Goal: Task Accomplishment & Management: Complete application form

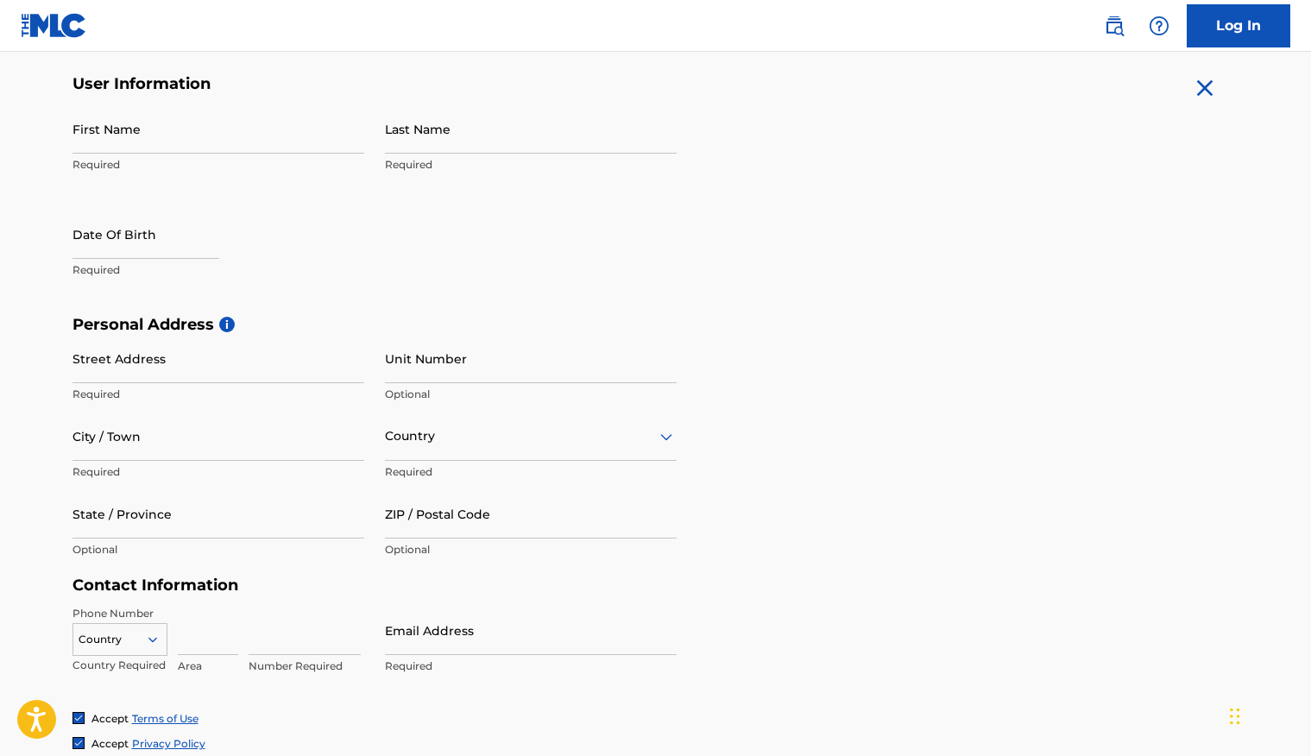
scroll to position [183, 0]
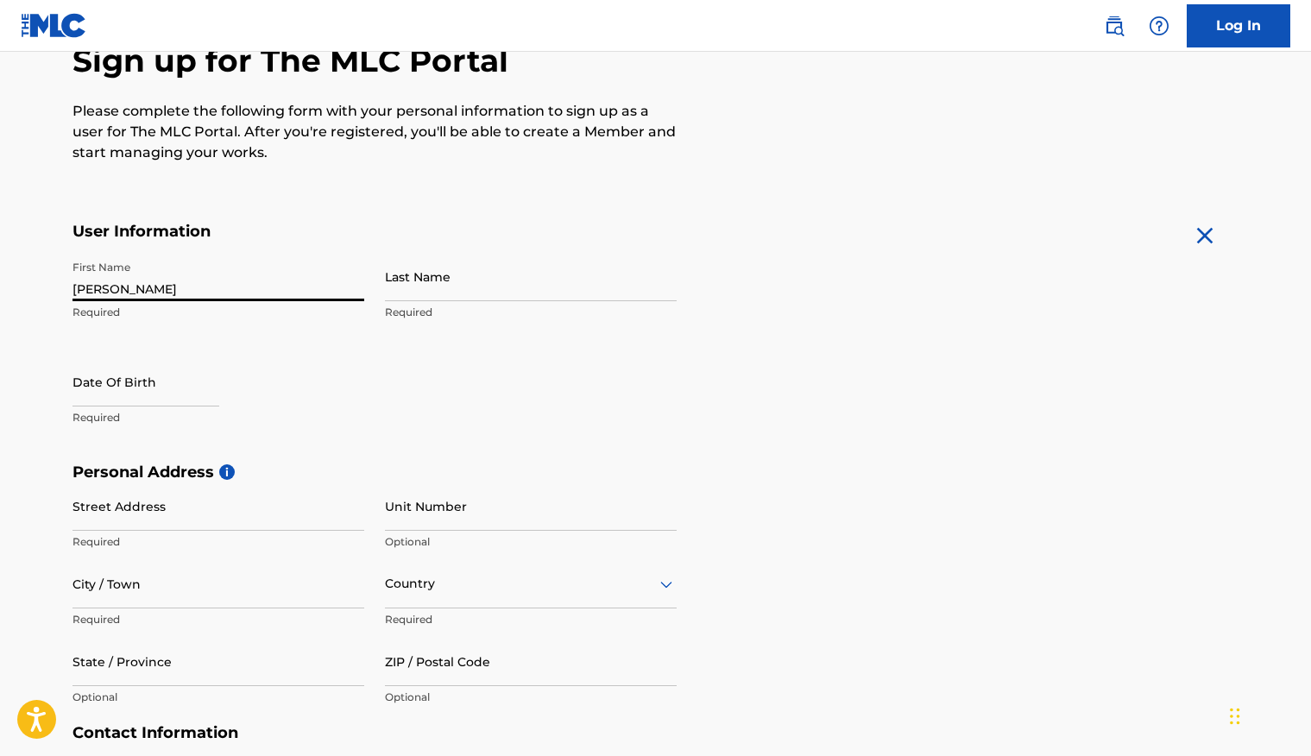
type input "[PERSON_NAME]"
select select "7"
select select "2025"
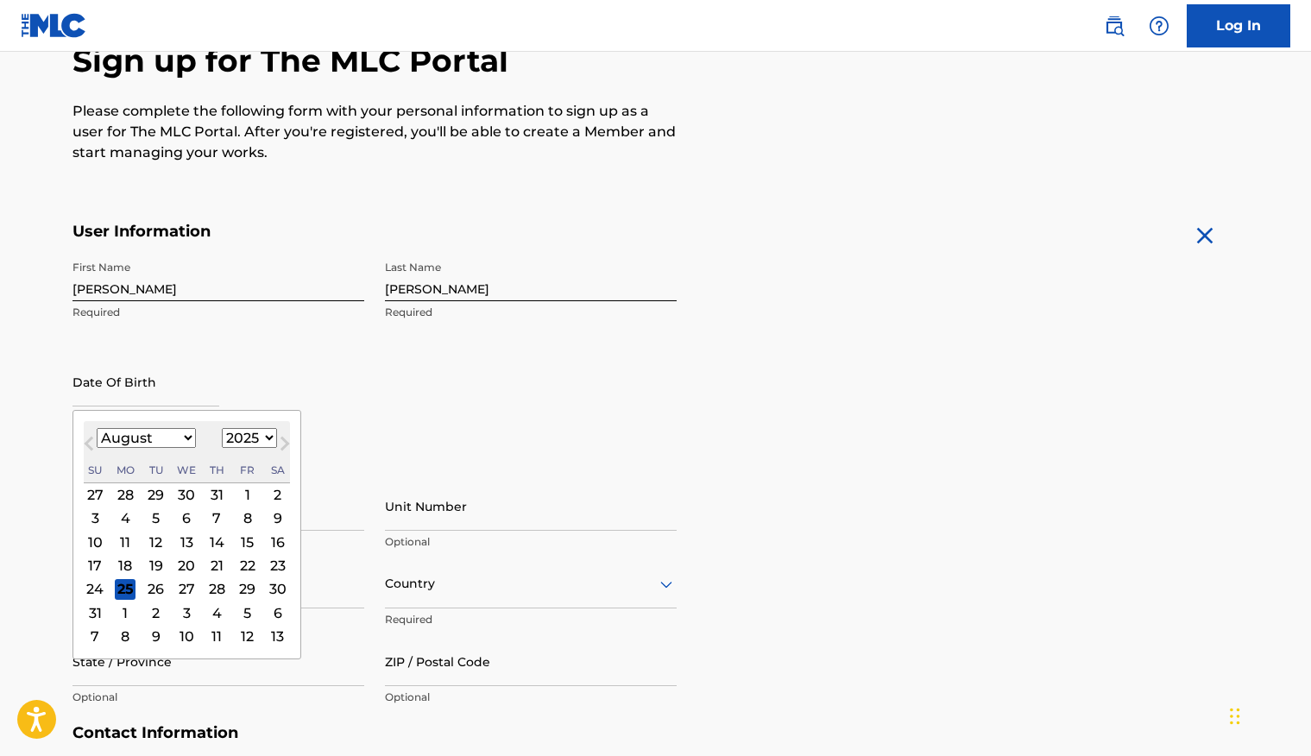
select select "4"
click at [207, 583] on div "29" at bounding box center [216, 589] width 21 height 21
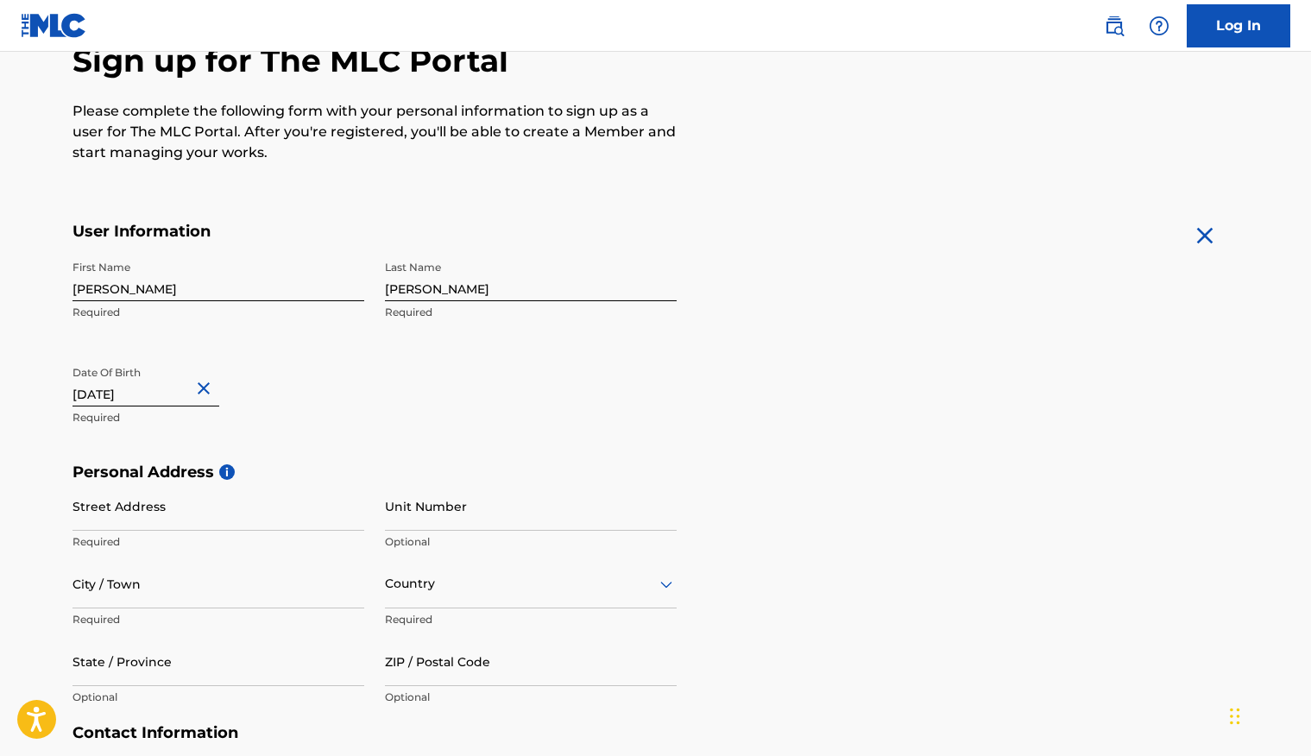
click at [175, 396] on input "text" at bounding box center [145, 381] width 147 height 49
select select "4"
select select "2025"
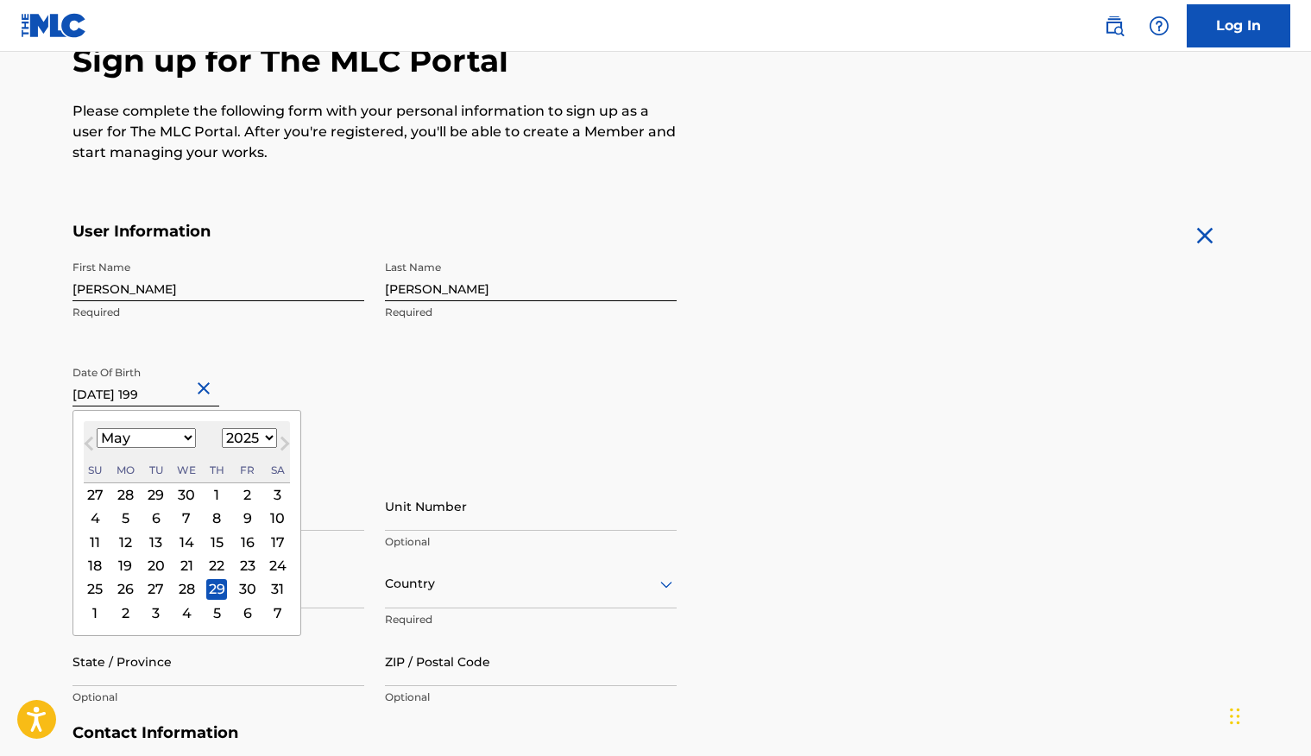
type input "[DATE]"
select select "1996"
type input "[DATE]"
click at [354, 404] on div "Date Of Birth [DEMOGRAPHIC_DATA] [DEMOGRAPHIC_DATA] Previous Month Next Month M…" at bounding box center [218, 396] width 292 height 78
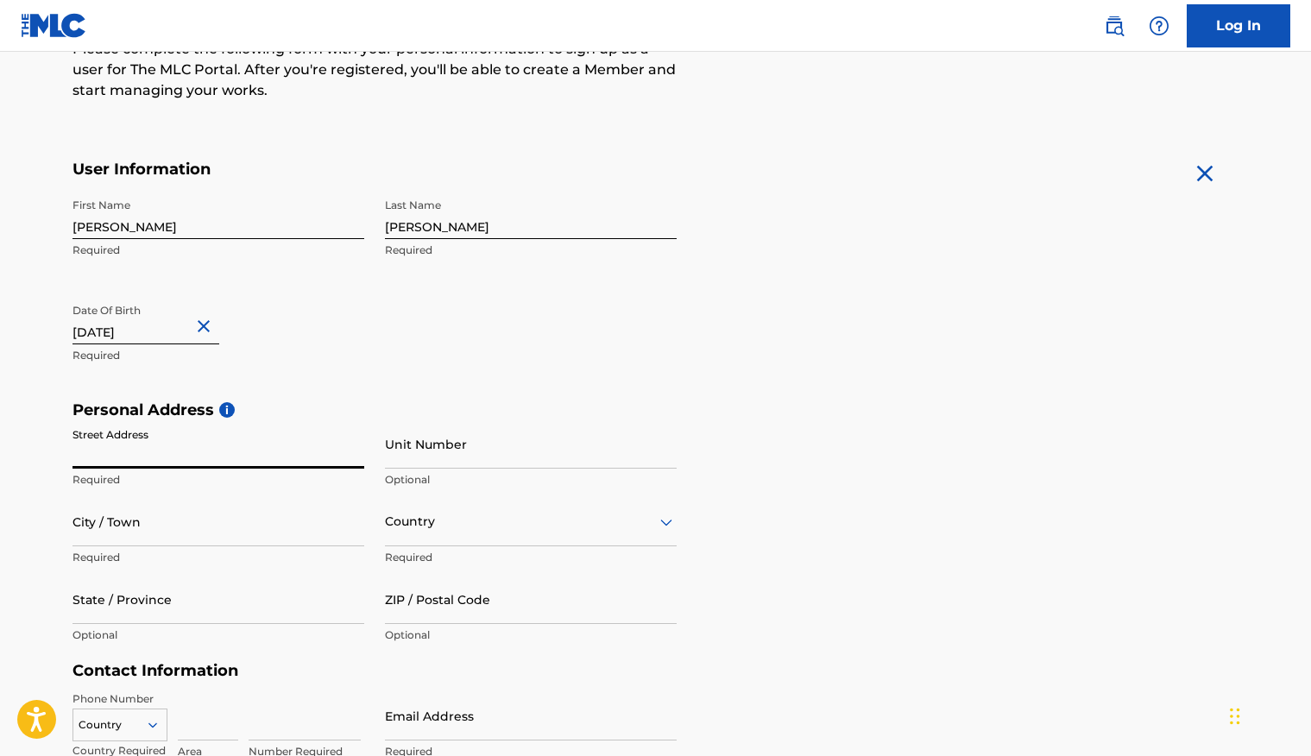
scroll to position [310, 0]
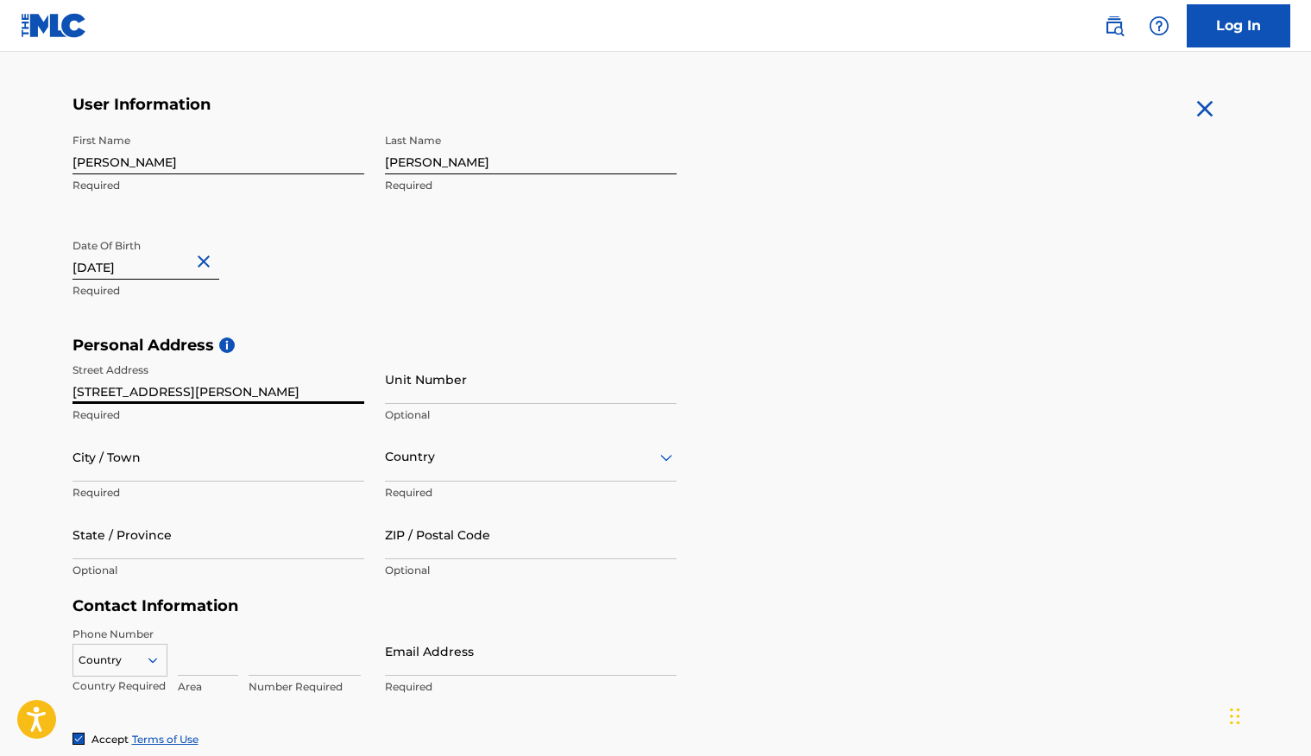
type input "[STREET_ADDRESS][PERSON_NAME]"
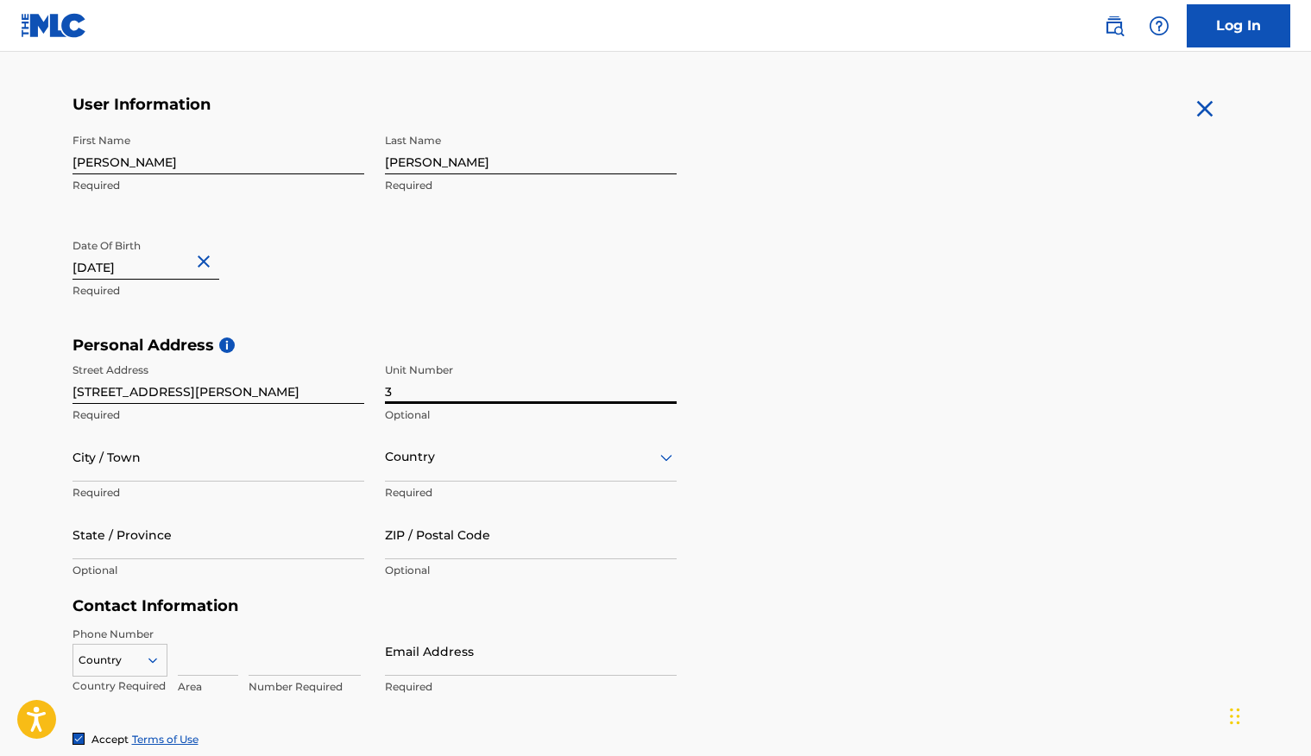
type input "3"
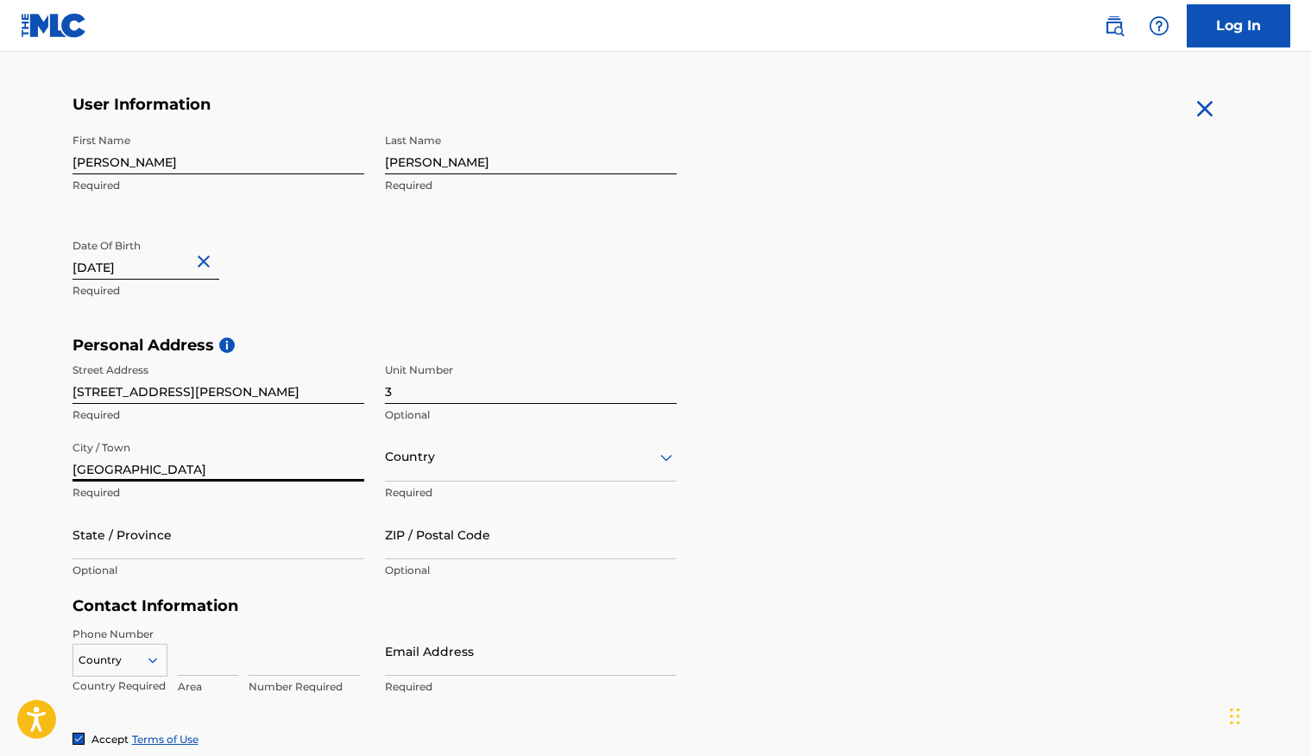
type input "[GEOGRAPHIC_DATA]"
click at [424, 468] on div "Country" at bounding box center [531, 456] width 292 height 49
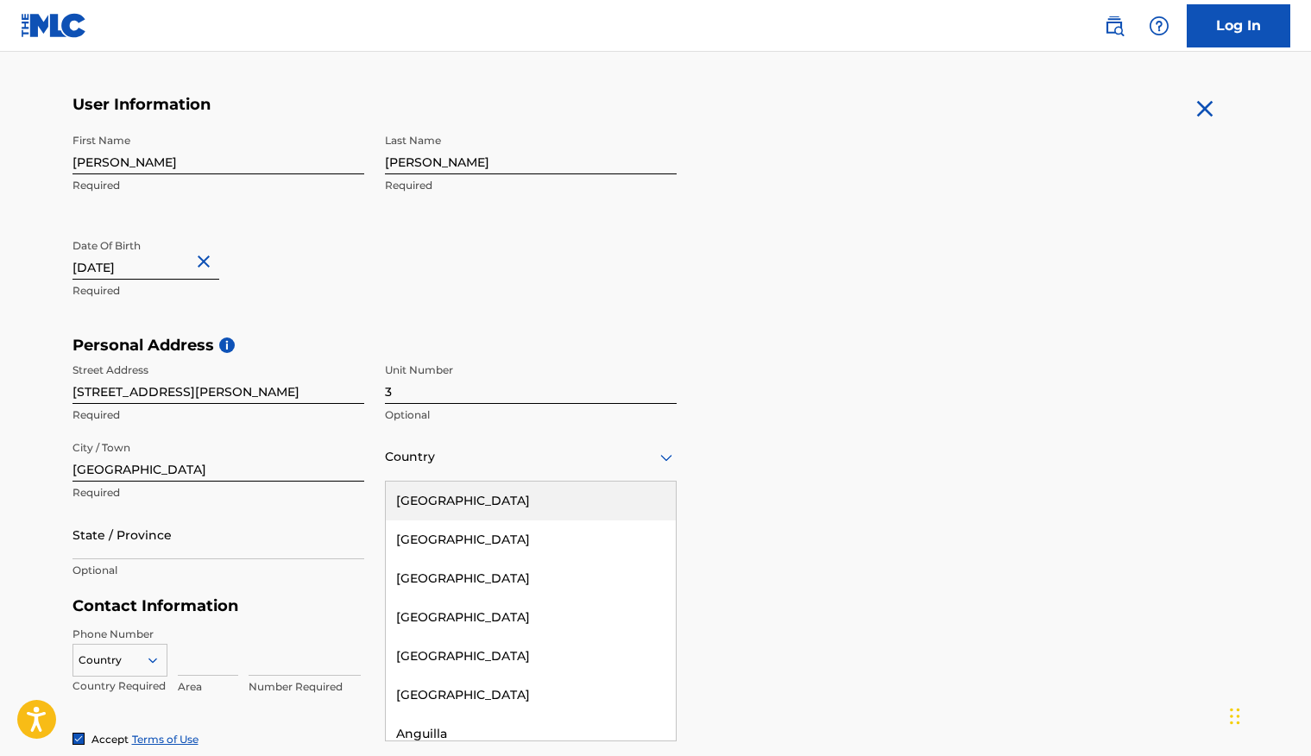
click at [445, 501] on div "[GEOGRAPHIC_DATA]" at bounding box center [531, 500] width 290 height 39
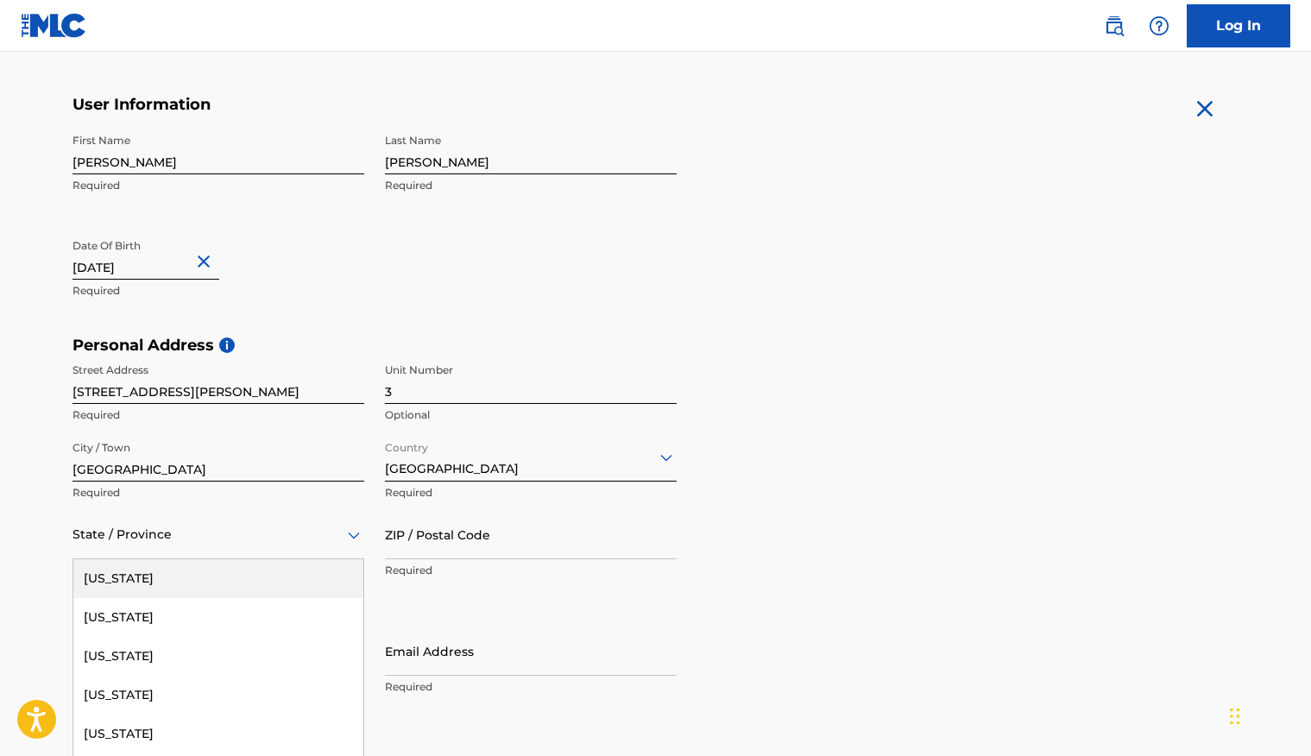
click at [209, 540] on div "[US_STATE], 1 of 57. 57 results available. Use Up and Down to choose options, p…" at bounding box center [218, 534] width 292 height 49
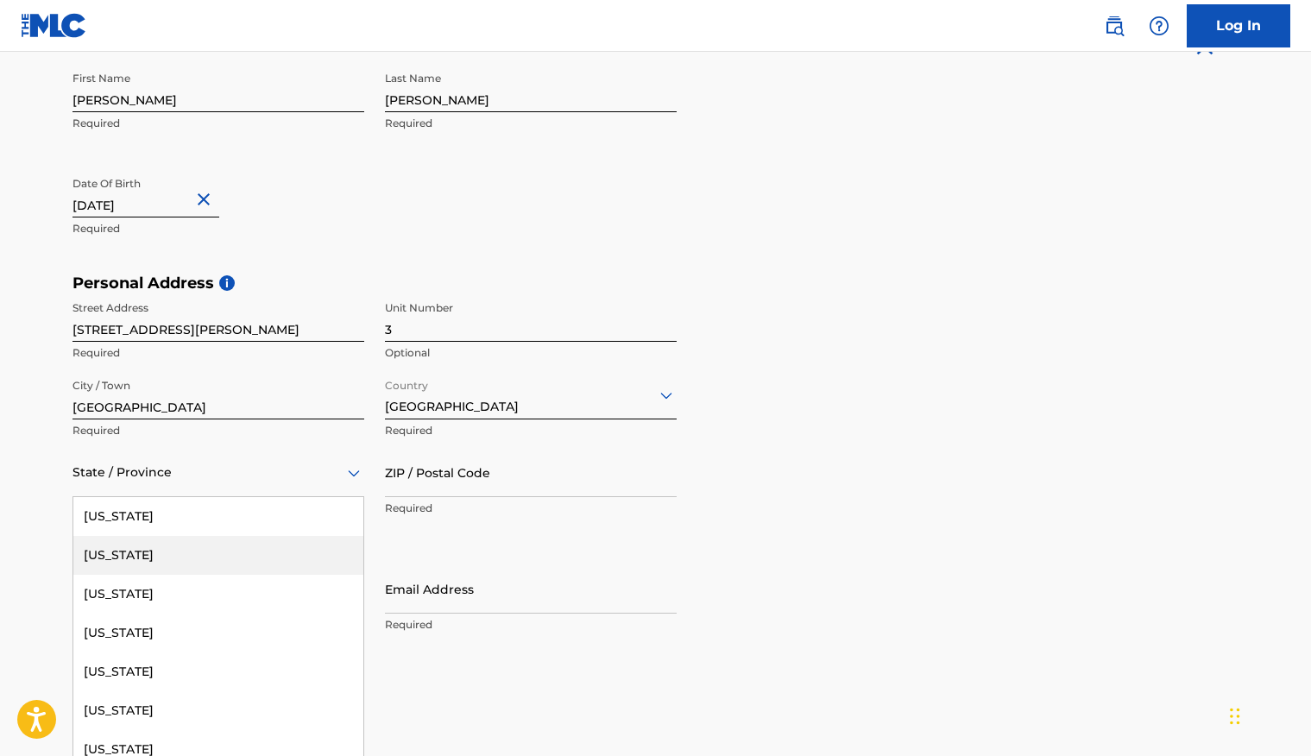
type input "r"
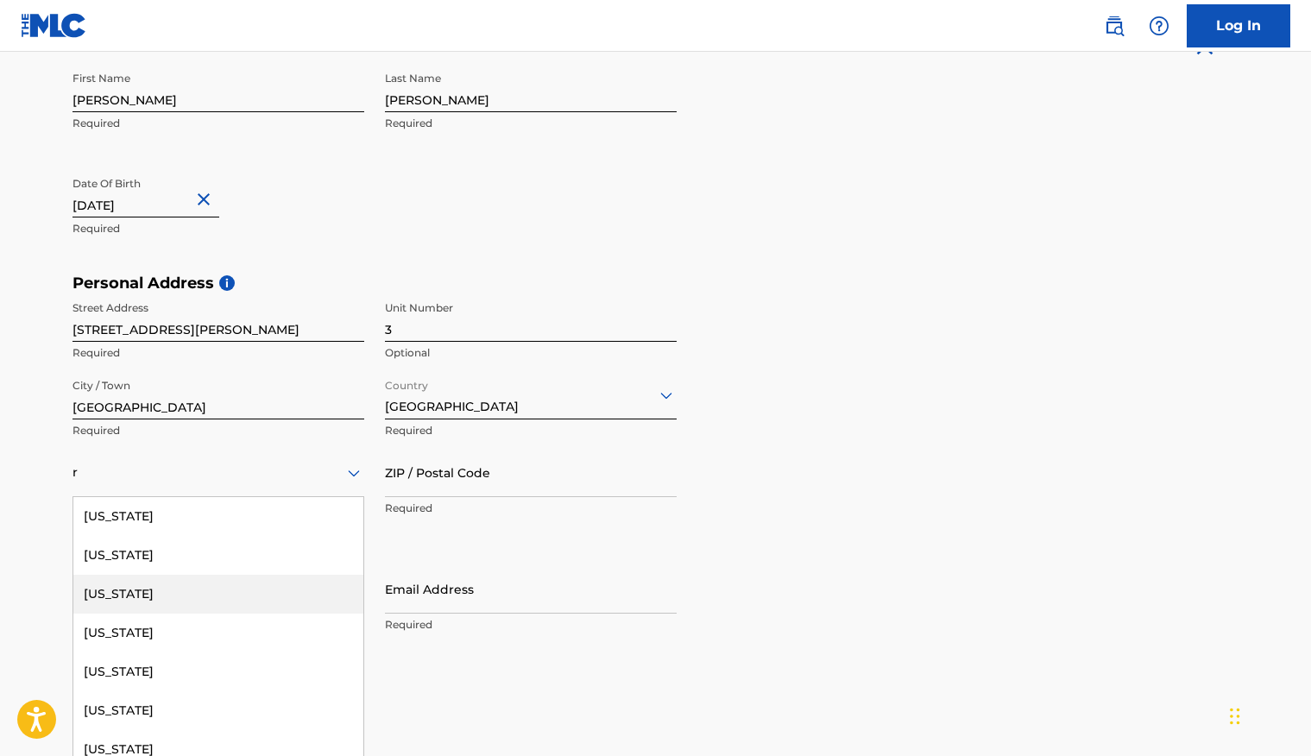
click at [192, 594] on div "[US_STATE]" at bounding box center [218, 594] width 290 height 39
click at [146, 488] on div "[US_STATE]" at bounding box center [218, 472] width 292 height 42
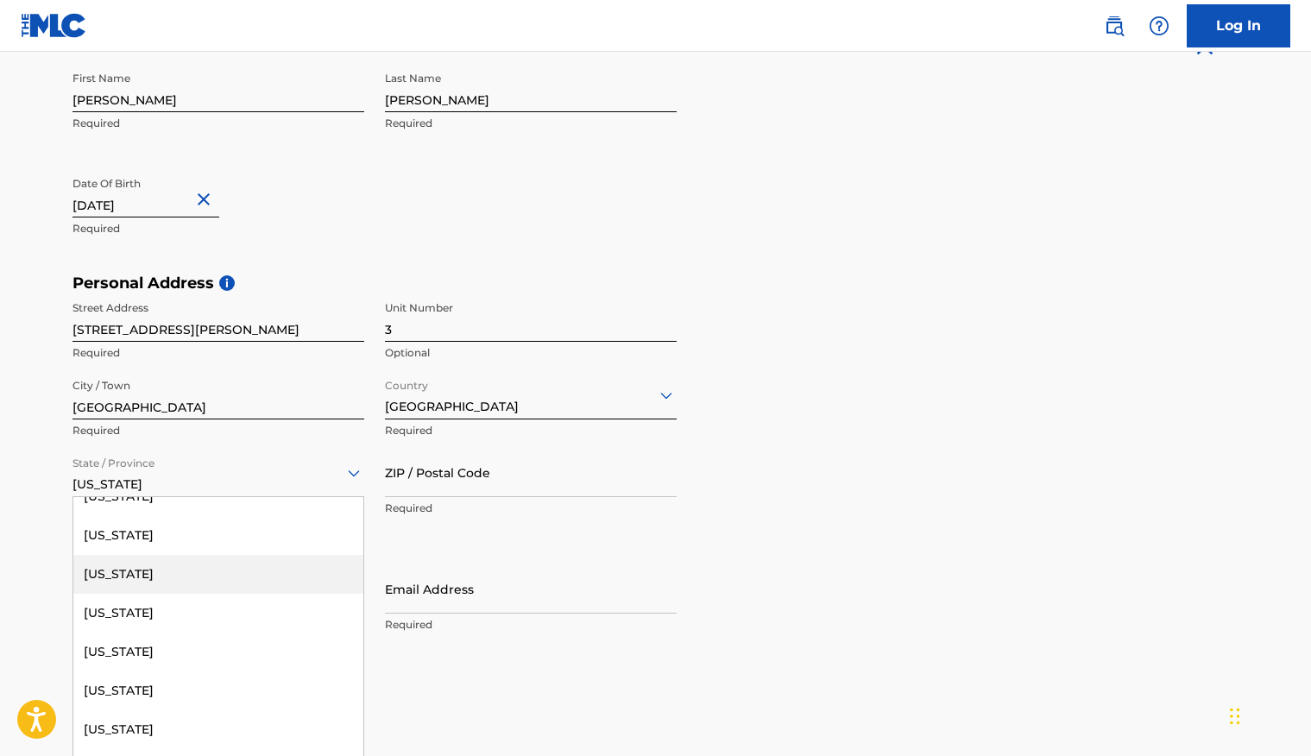
scroll to position [1673, 0]
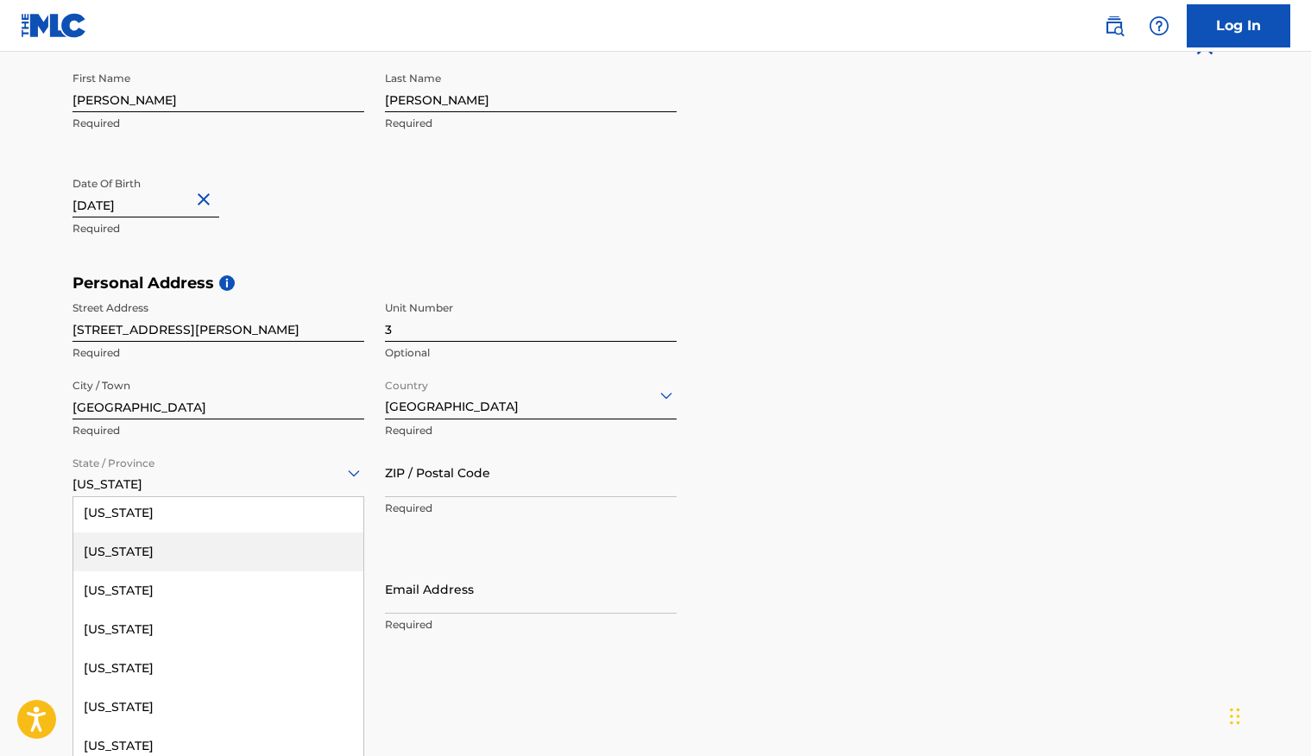
click at [187, 538] on div "[US_STATE]" at bounding box center [218, 551] width 290 height 39
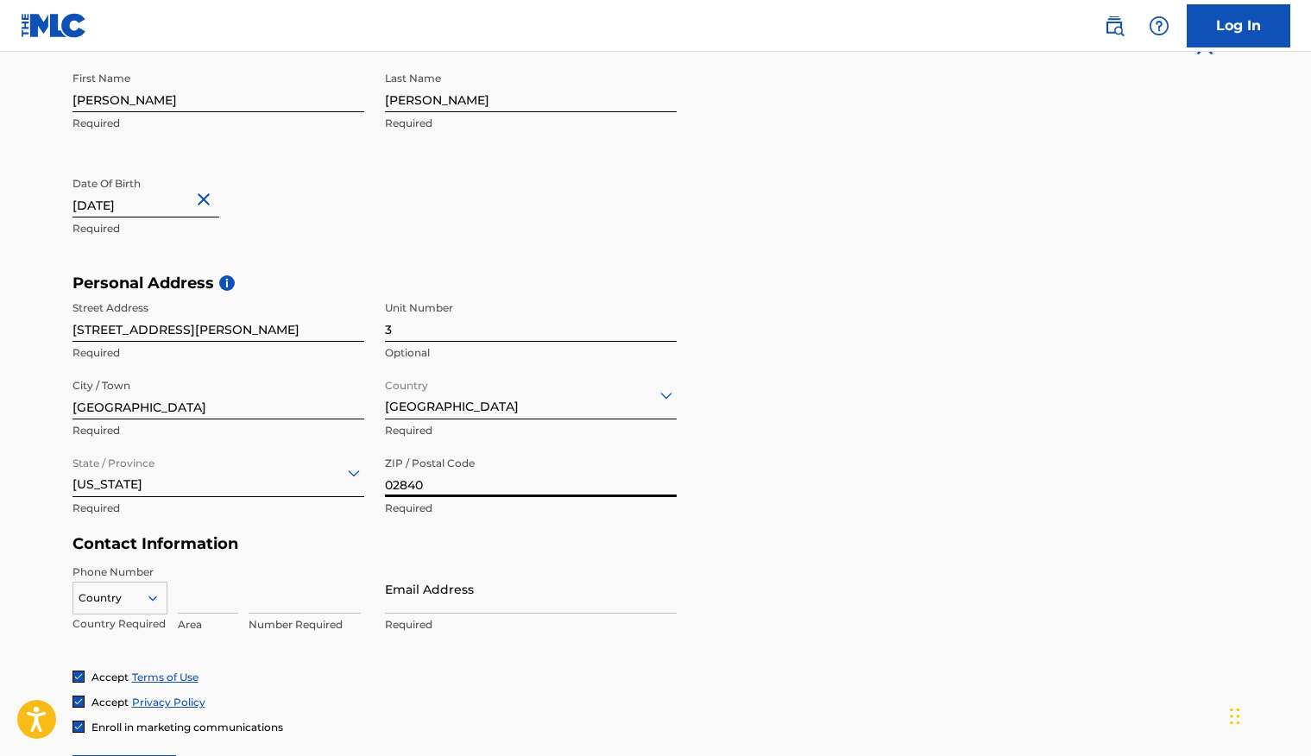
type input "02840"
click at [246, 565] on div "Country Country Required Area Number Required" at bounding box center [218, 603] width 292 height 78
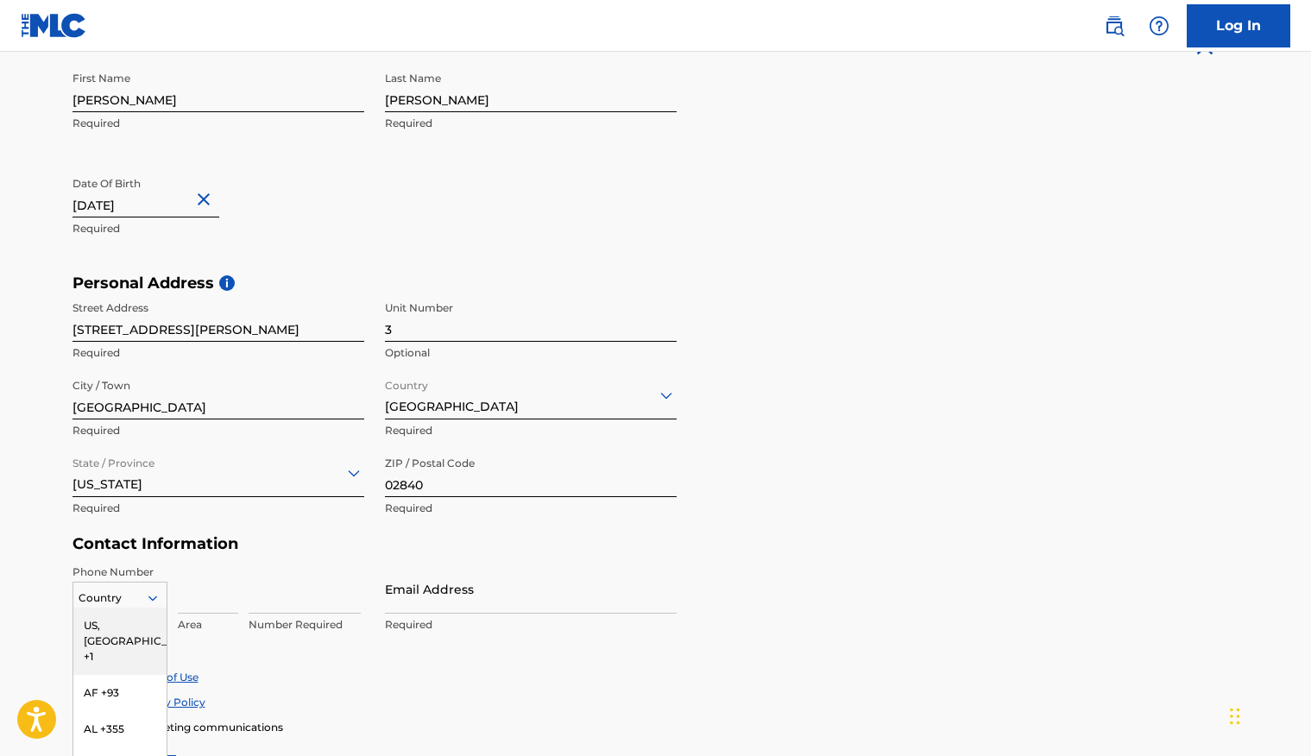
scroll to position [481, 0]
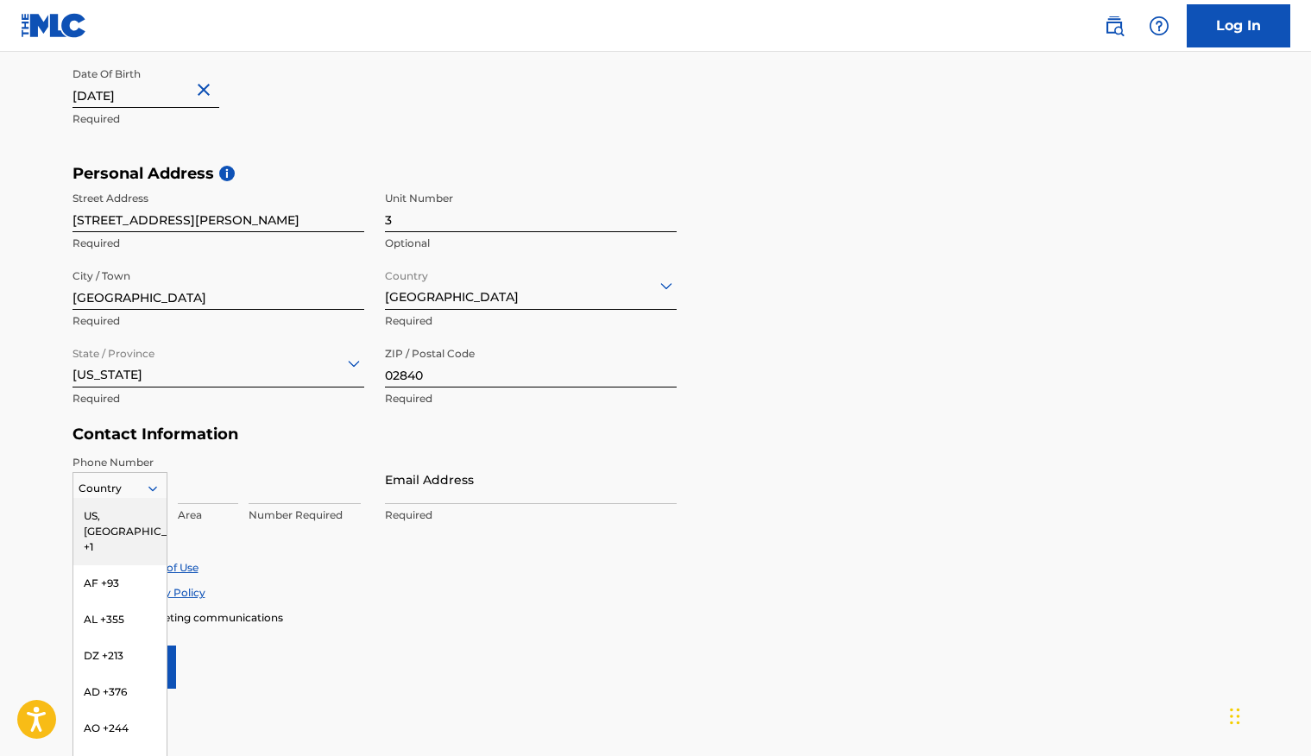
click at [152, 498] on div "US, [GEOGRAPHIC_DATA] +1, 1 of 216. 216 results available. Use Up and Down to c…" at bounding box center [119, 485] width 95 height 26
click at [132, 515] on div "US, [GEOGRAPHIC_DATA] +1" at bounding box center [119, 531] width 93 height 67
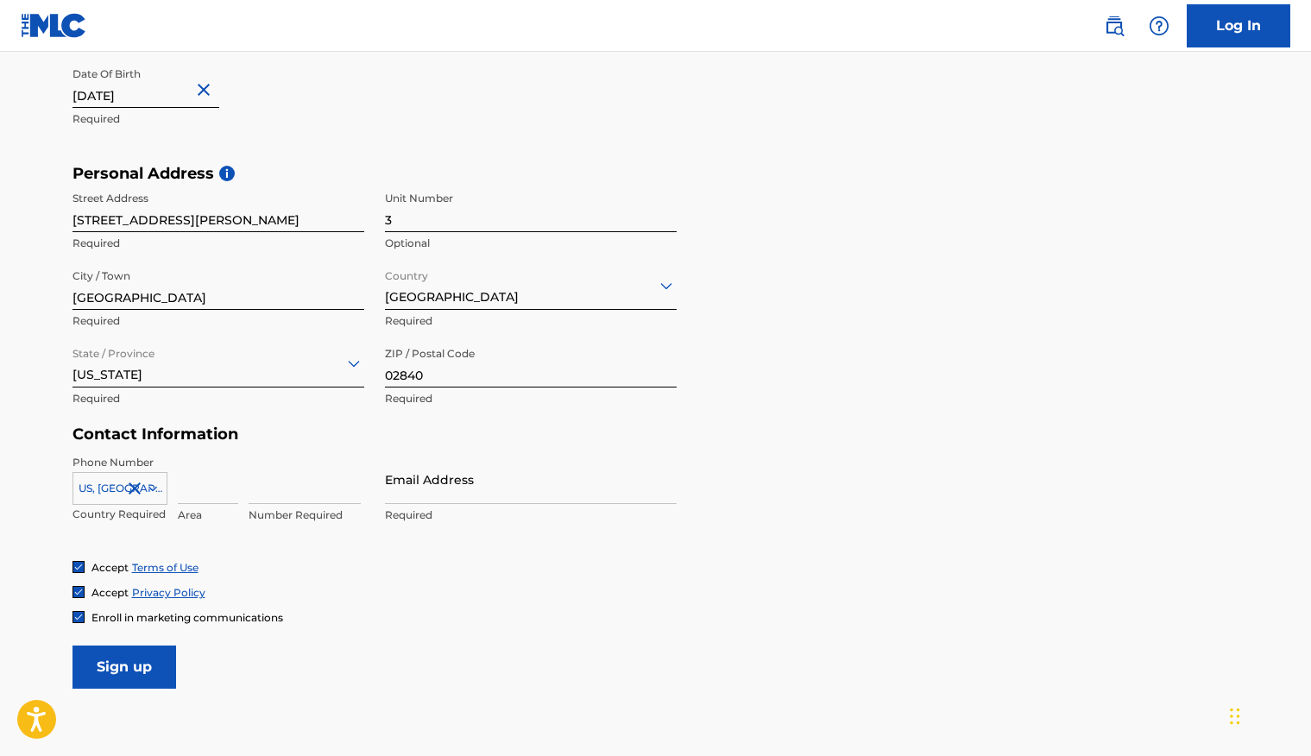
click at [201, 487] on input at bounding box center [208, 479] width 60 height 49
type input "774"
click at [276, 475] on input "291-2030" at bounding box center [304, 479] width 112 height 49
click at [274, 490] on input "291-2030" at bounding box center [304, 479] width 112 height 49
type input "2912030"
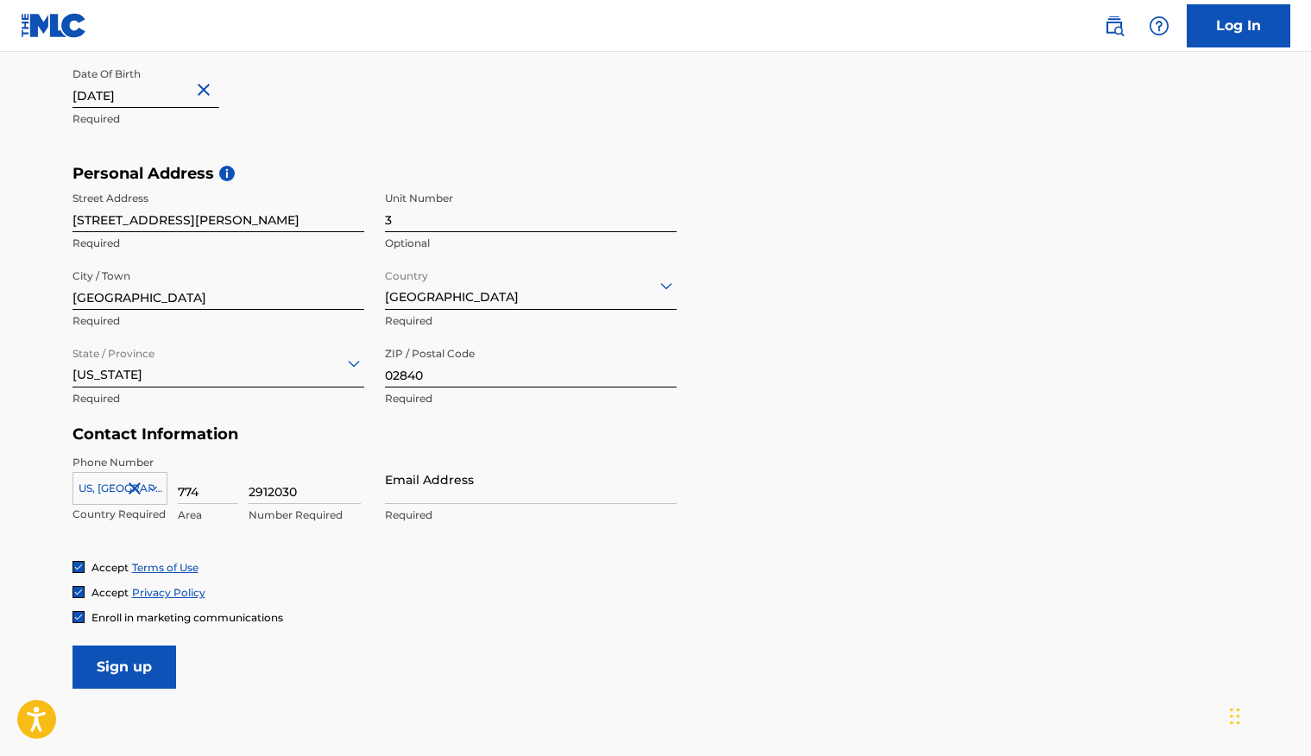
click at [421, 478] on input "Email Address" at bounding box center [531, 479] width 292 height 49
type input "[PERSON_NAME][EMAIL_ADDRESS][PERSON_NAME][DOMAIN_NAME]"
click at [430, 545] on div "Phone Number [GEOGRAPHIC_DATA], [GEOGRAPHIC_DATA] +1 Country Required 774 Area …" at bounding box center [374, 507] width 604 height 105
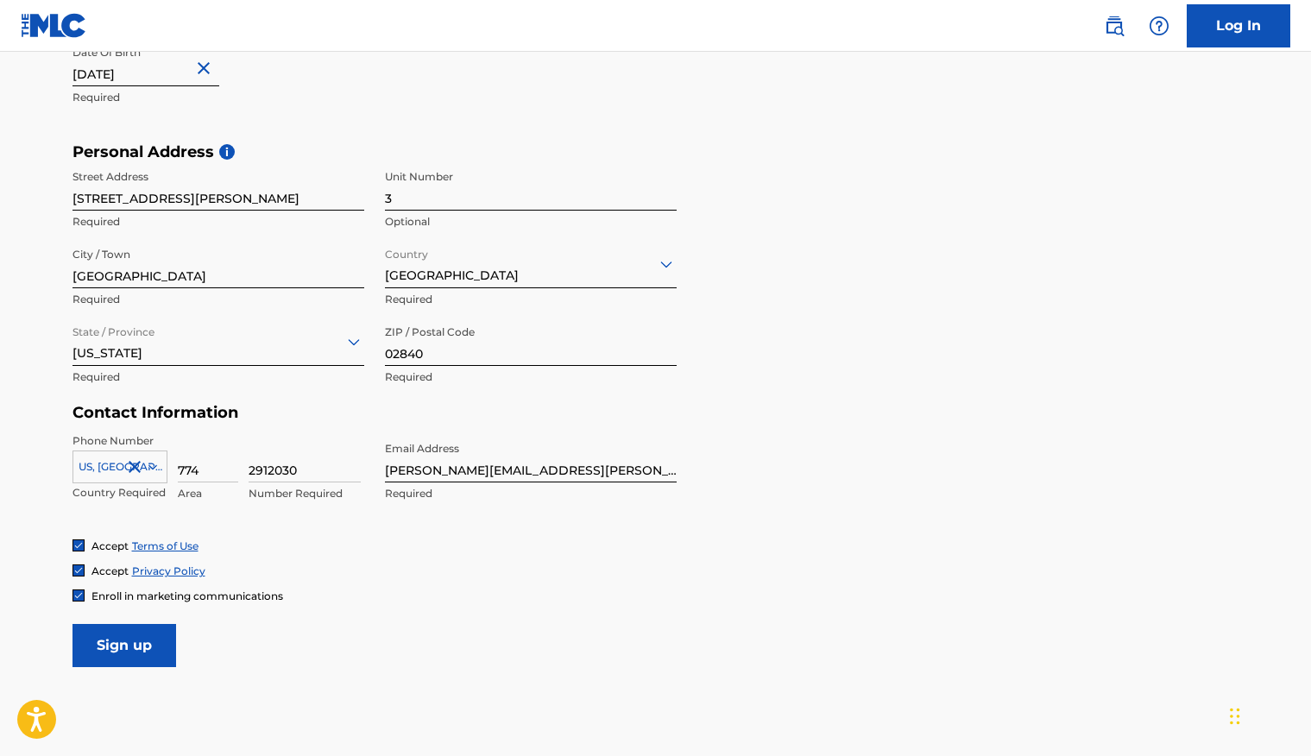
click at [102, 648] on input "Sign up" at bounding box center [124, 645] width 104 height 43
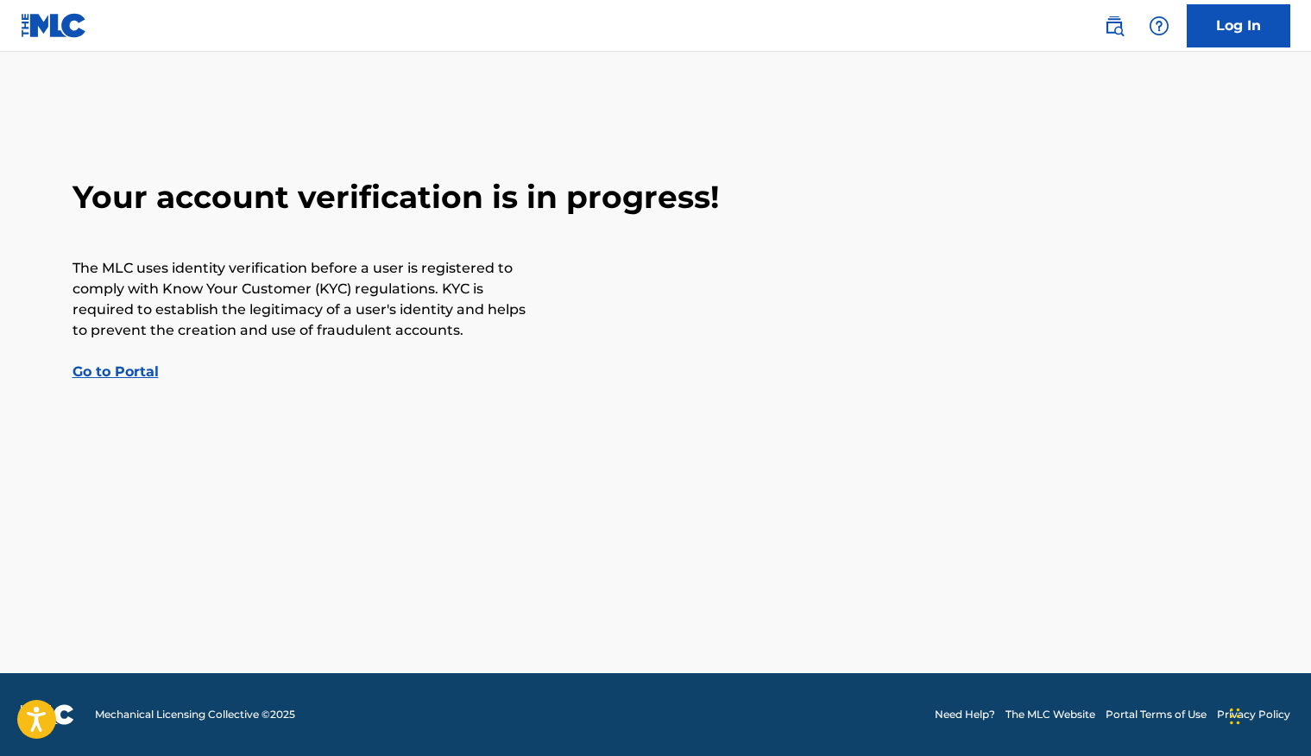
click at [123, 376] on link "Go to Portal" at bounding box center [115, 371] width 86 height 16
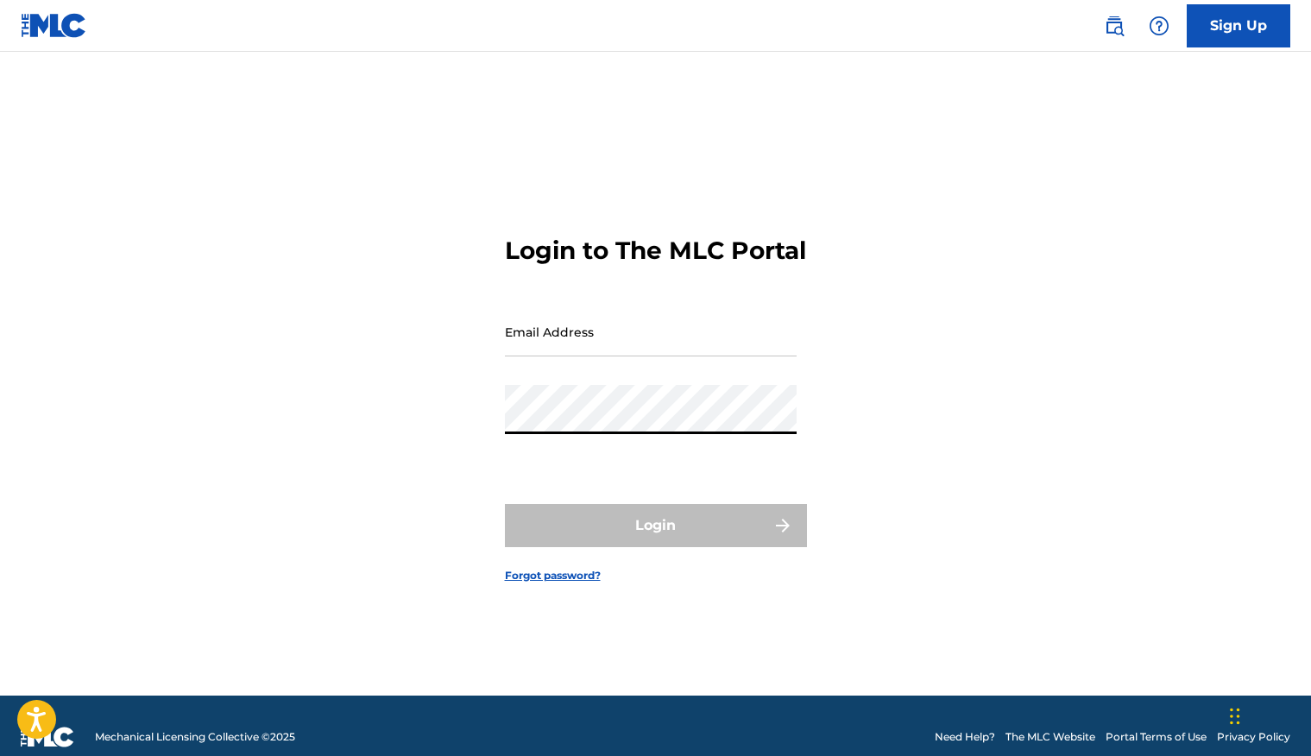
click at [435, 419] on div "Login to The MLC Portal Email Address Password Login Forgot password?" at bounding box center [656, 395] width 1208 height 600
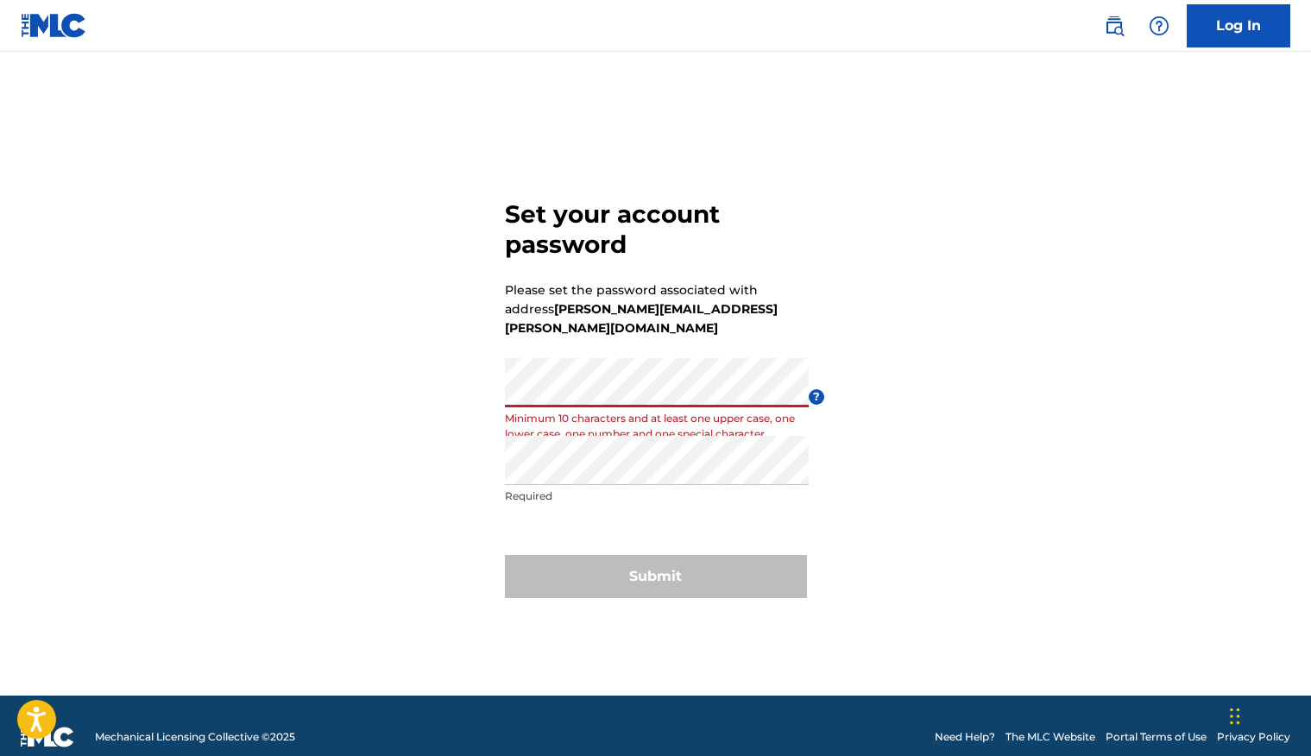
click at [498, 383] on div "Set your account password Please set the password associated with address ned.d…" at bounding box center [656, 395] width 1208 height 600
click at [431, 436] on div "Set your account password Please set the password associated with address ned.d…" at bounding box center [656, 395] width 1208 height 600
click at [678, 521] on form "Set your account password Please set the password associated with address ned.d…" at bounding box center [656, 395] width 302 height 600
click at [663, 568] on div "Submit" at bounding box center [656, 576] width 302 height 43
click at [680, 492] on p "Required" at bounding box center [657, 496] width 304 height 16
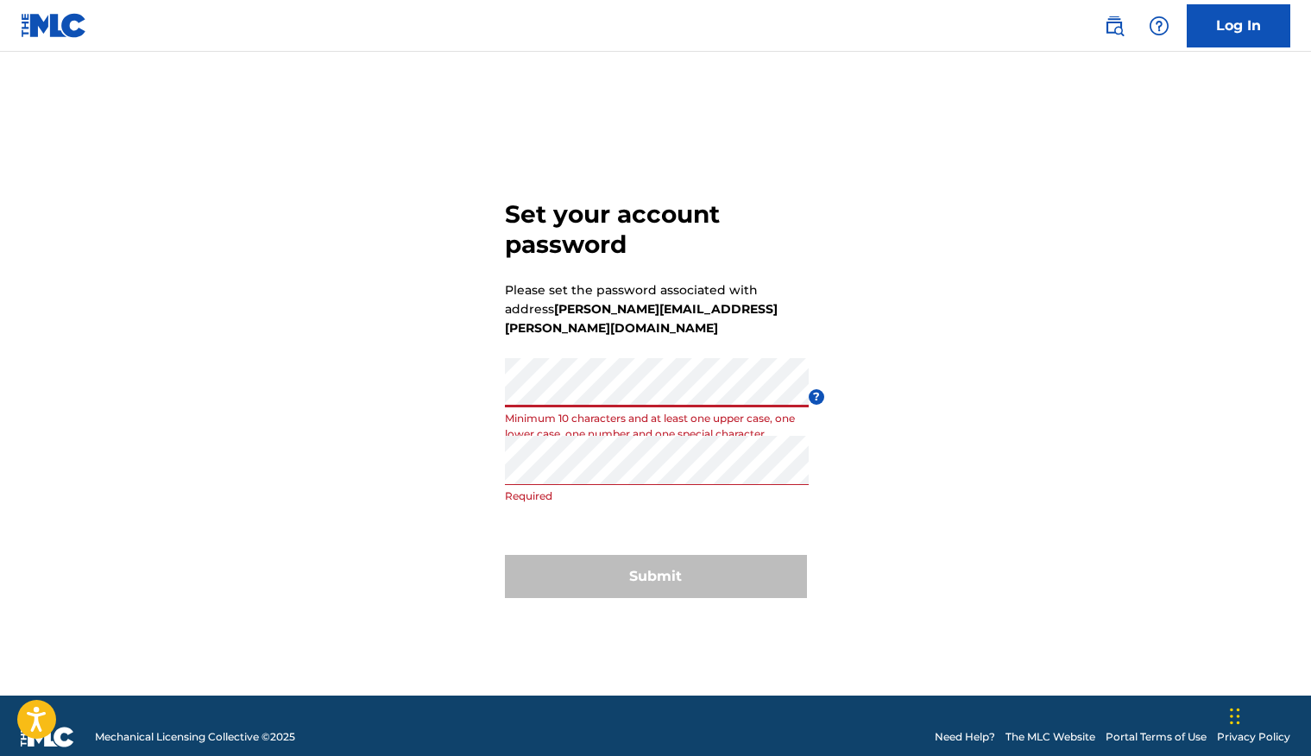
drag, startPoint x: 473, startPoint y: 420, endPoint x: 530, endPoint y: 405, distance: 59.0
click at [473, 420] on div "Set your account password Please set the password associated with address ned.d…" at bounding box center [656, 395] width 1208 height 600
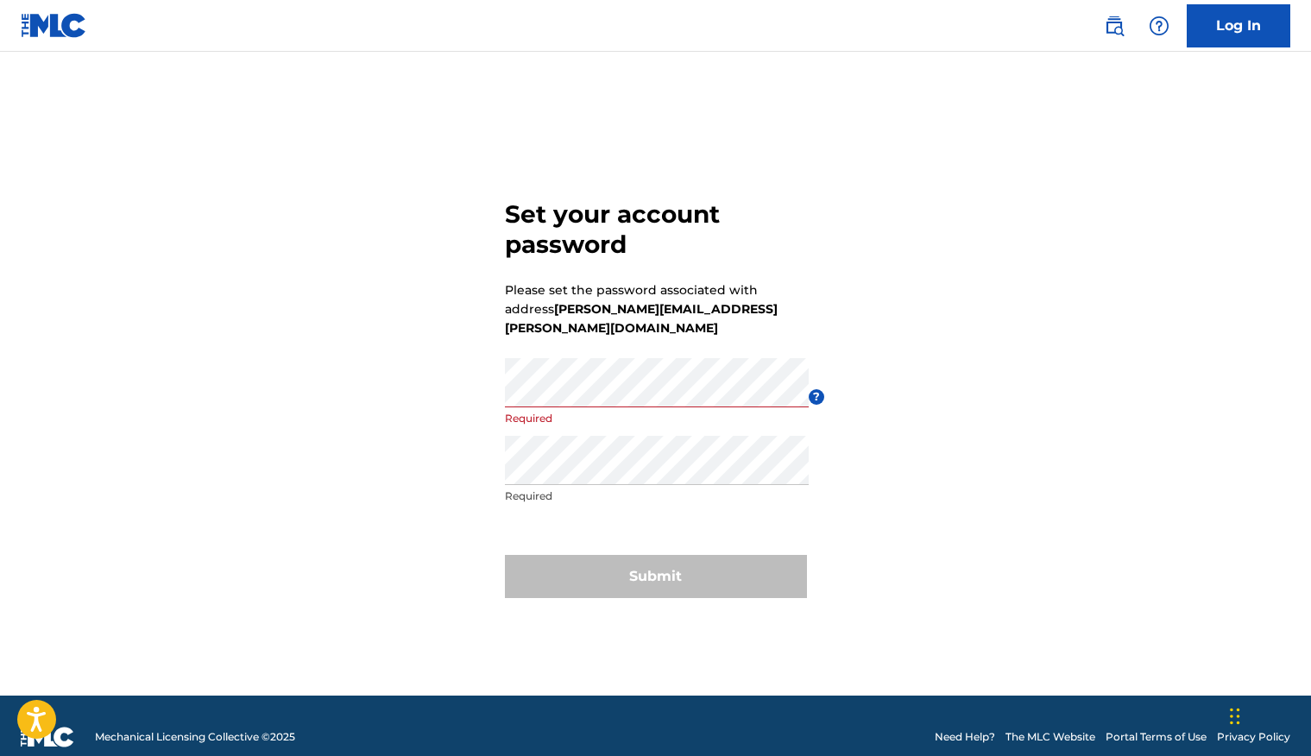
drag, startPoint x: 421, startPoint y: 447, endPoint x: 496, endPoint y: 450, distance: 75.1
click at [422, 447] on div "Set your account password Please set the password associated with address ned.d…" at bounding box center [656, 395] width 1208 height 600
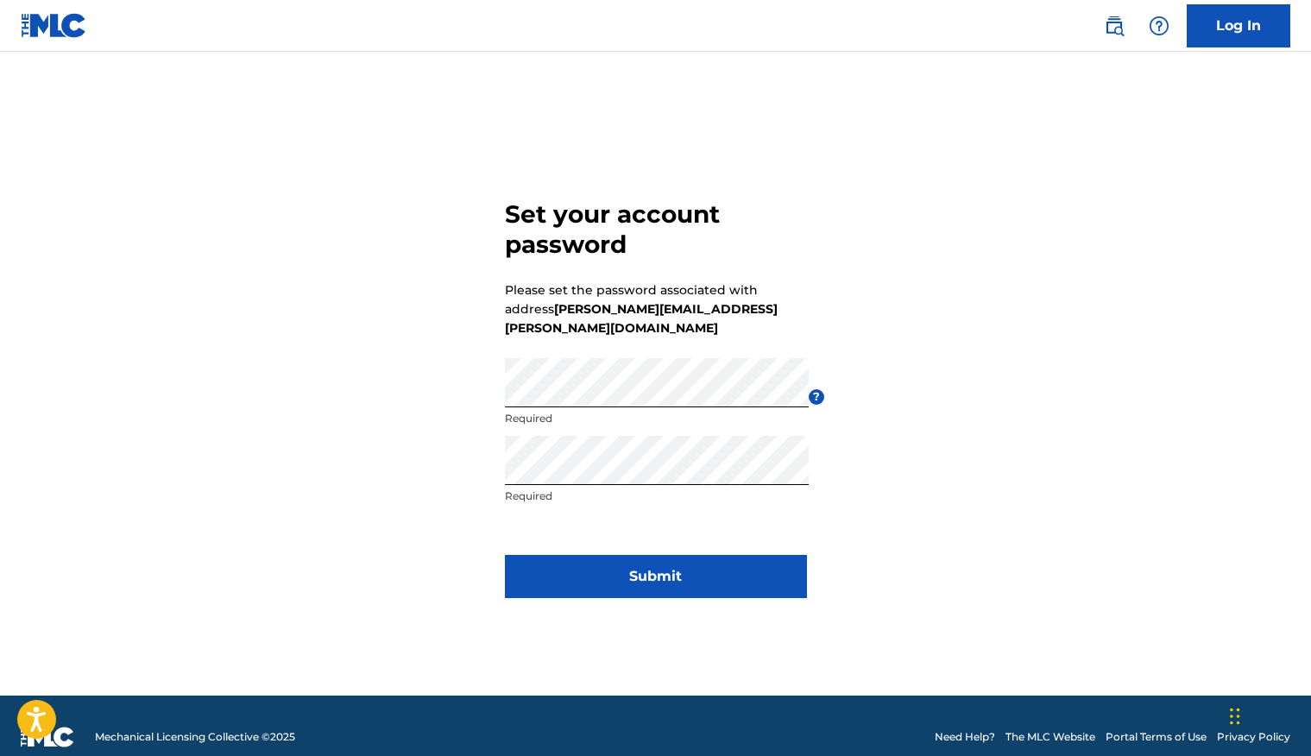
click at [691, 572] on button "Submit" at bounding box center [656, 576] width 302 height 43
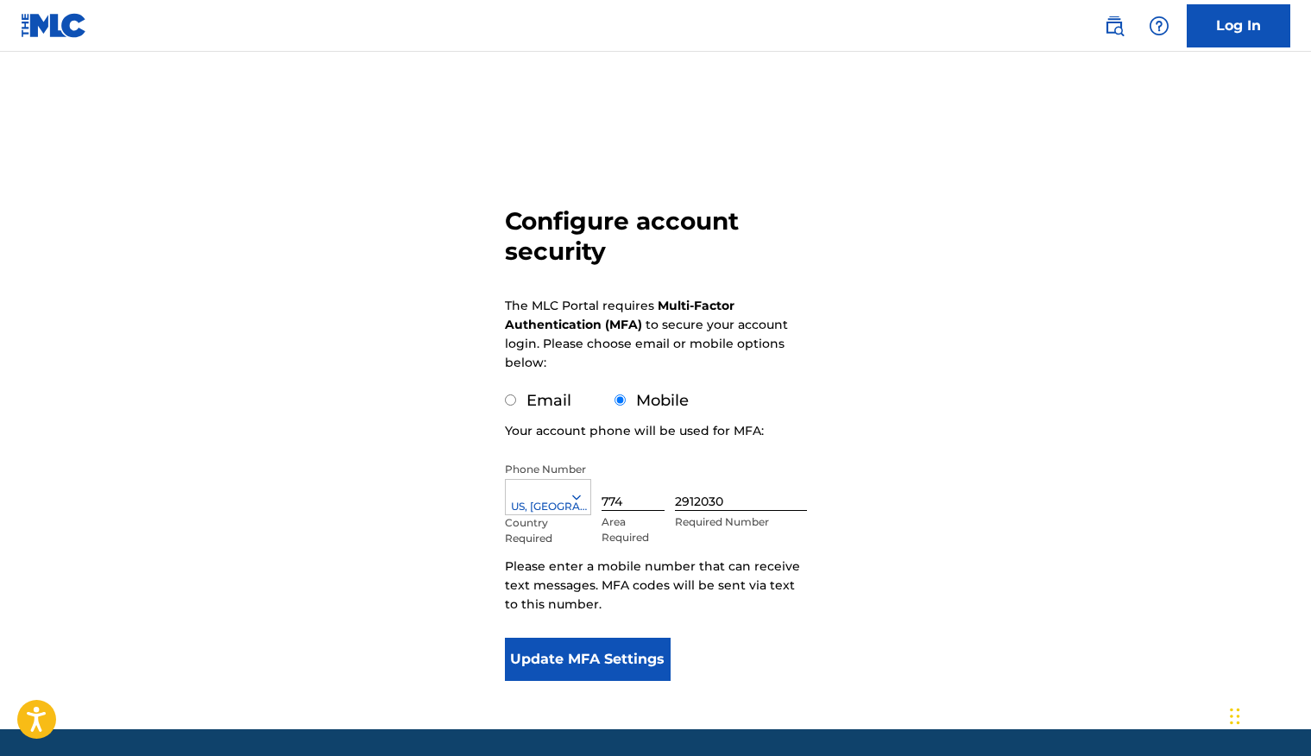
scroll to position [63, 0]
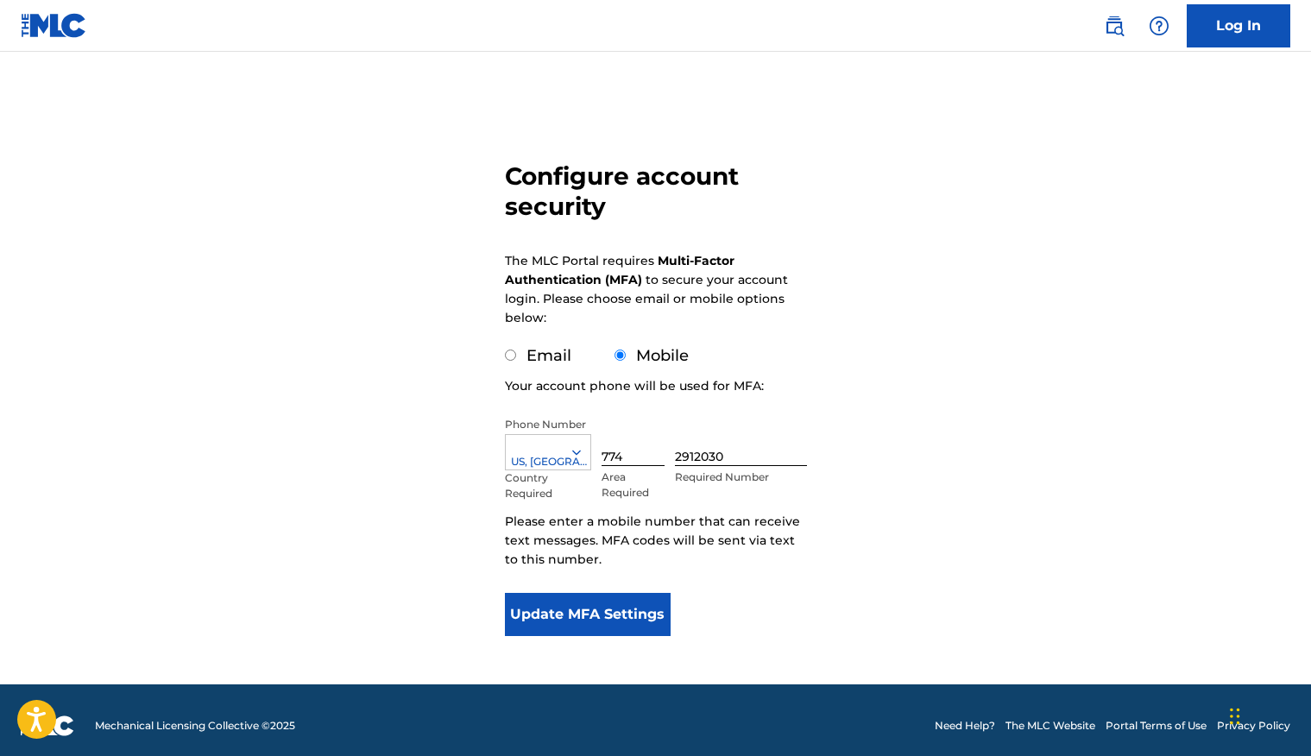
click at [509, 358] on input "Email" at bounding box center [510, 354] width 11 height 11
radio input "true"
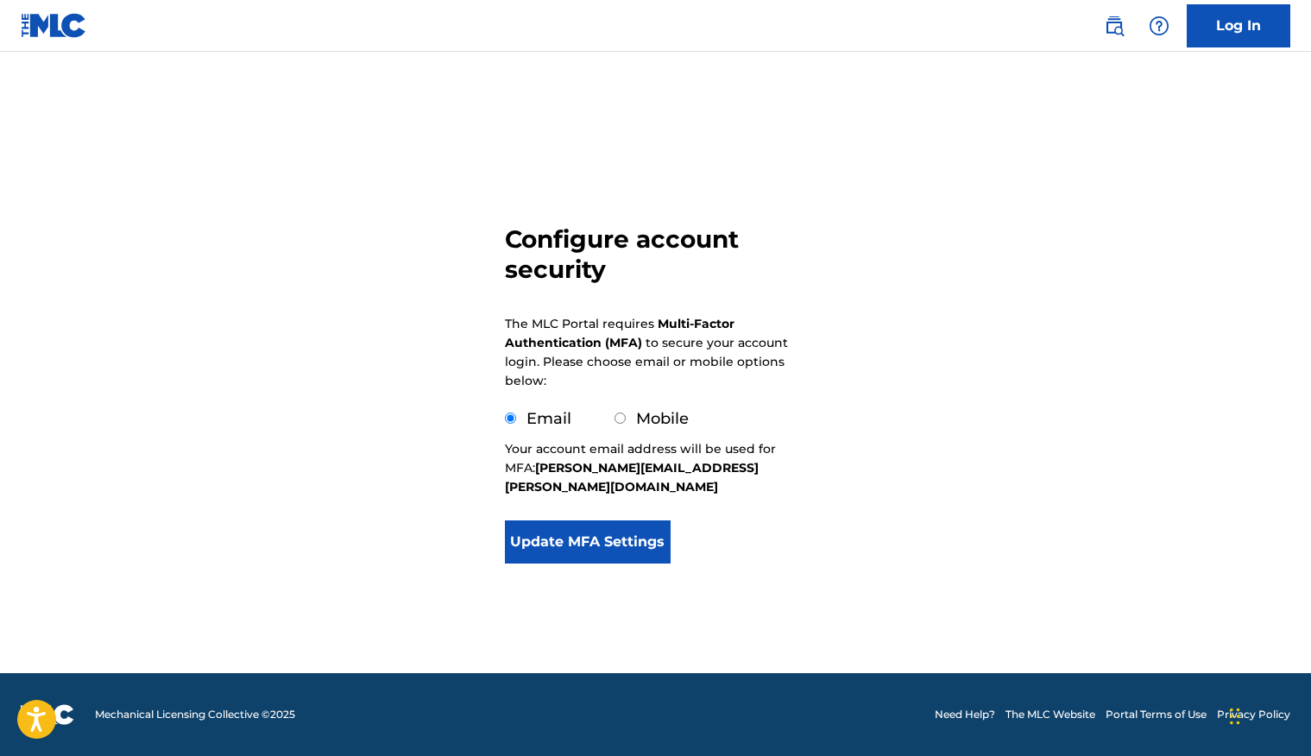
click at [590, 526] on button "Update MFA Settings" at bounding box center [588, 541] width 167 height 43
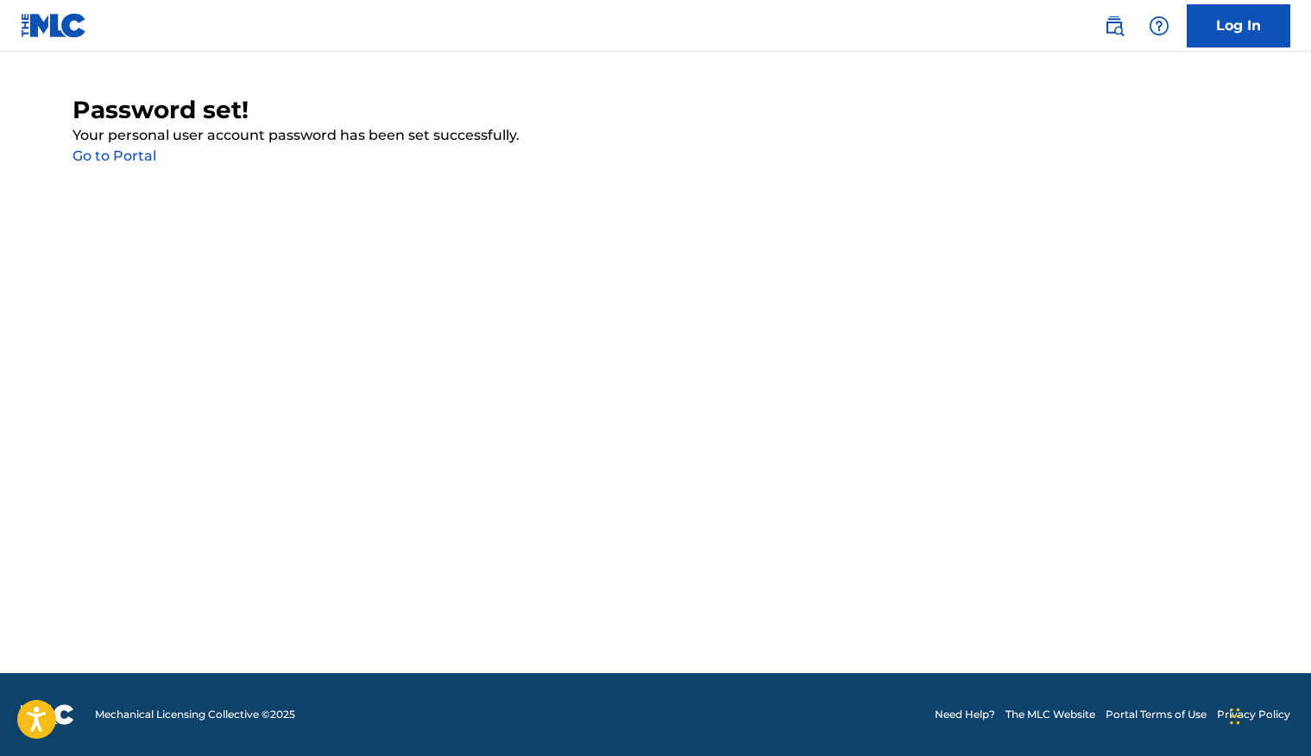
click at [91, 160] on link "Go to Portal" at bounding box center [114, 156] width 84 height 16
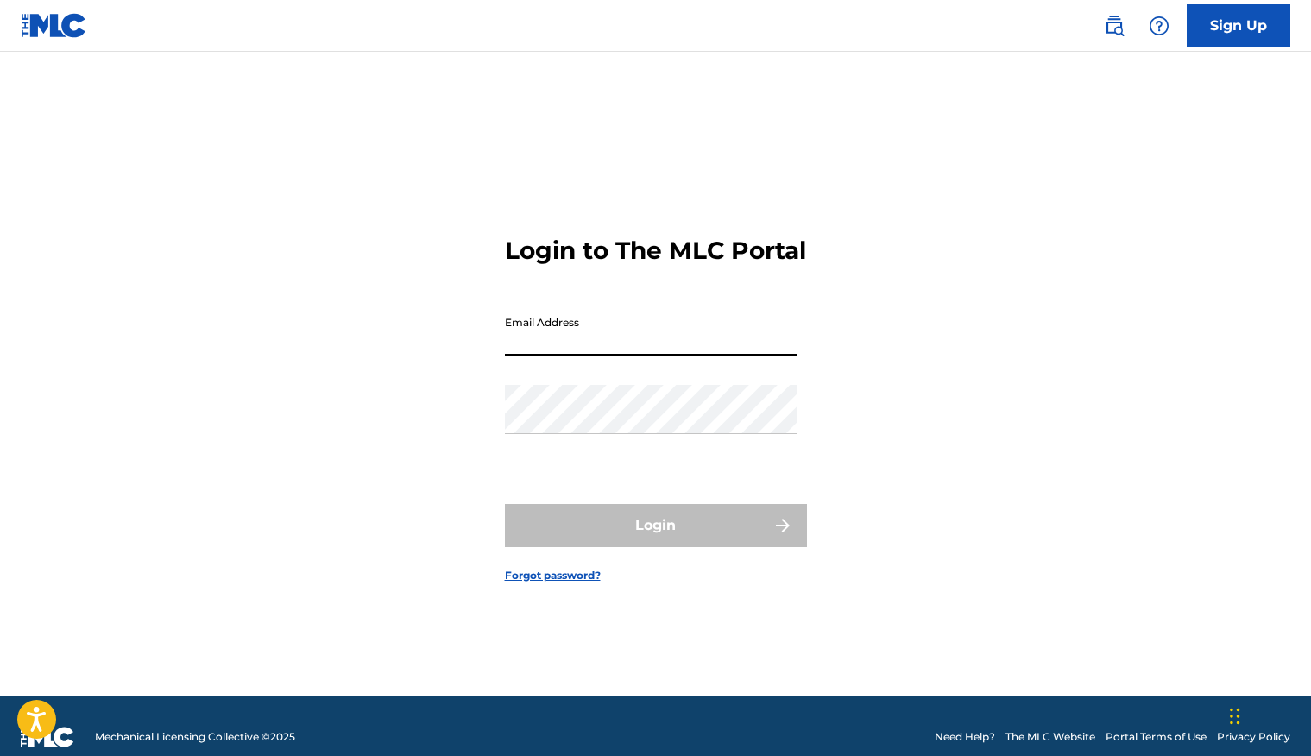
type input "[PERSON_NAME][EMAIL_ADDRESS][PERSON_NAME][DOMAIN_NAME]"
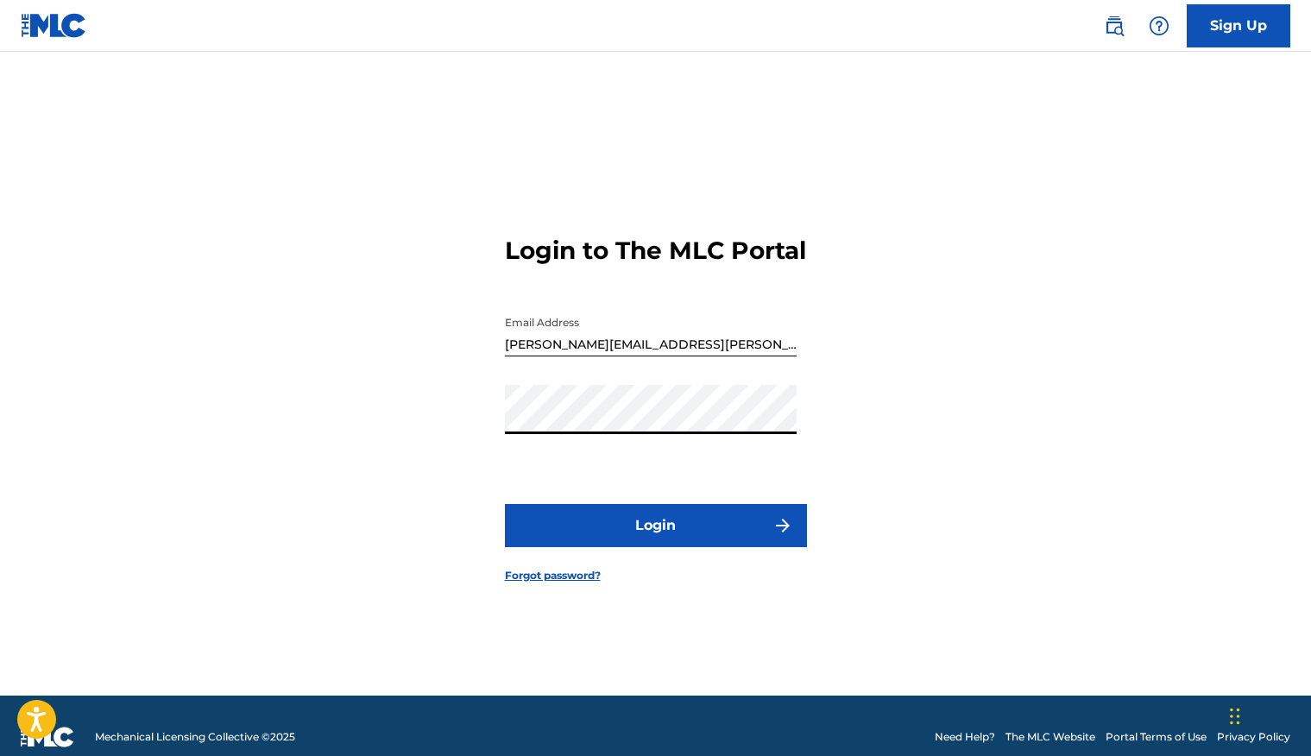
click at [641, 532] on button "Login" at bounding box center [656, 525] width 302 height 43
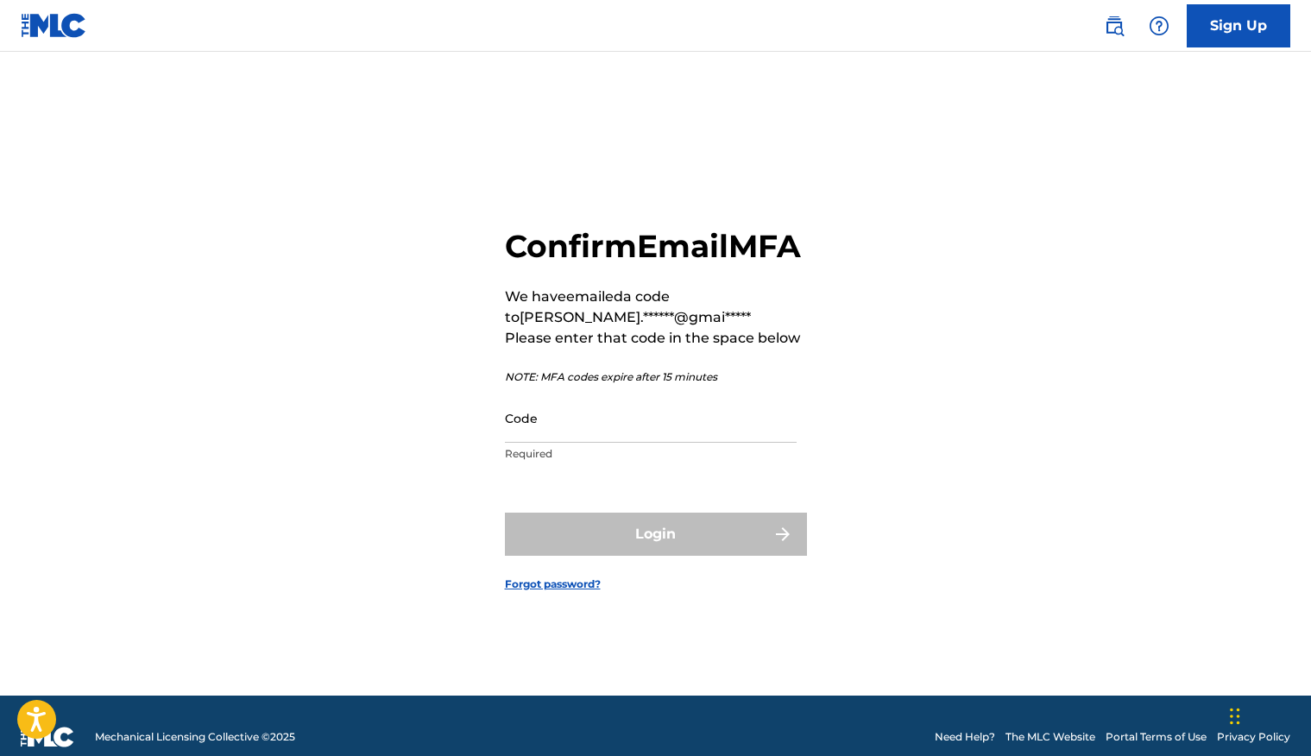
click at [613, 431] on input "Code" at bounding box center [651, 417] width 292 height 49
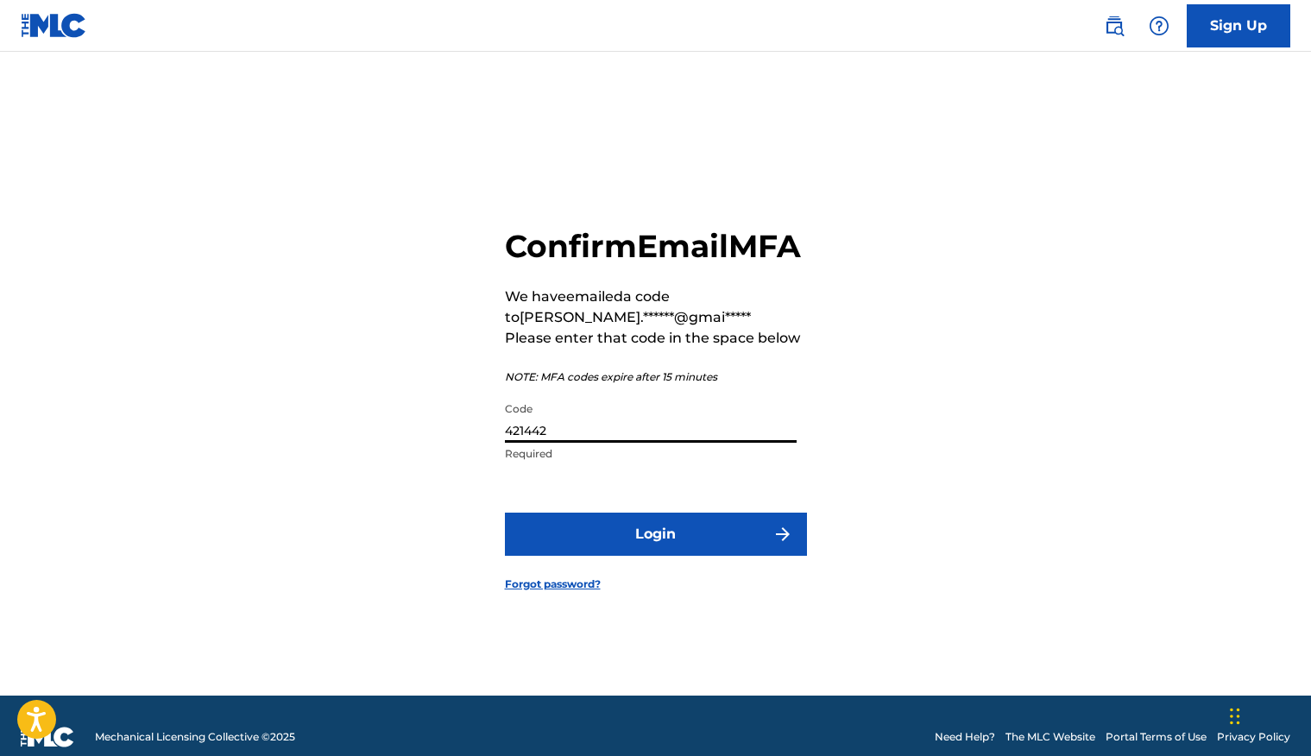
type input "421442"
click at [655, 553] on button "Login" at bounding box center [656, 533] width 302 height 43
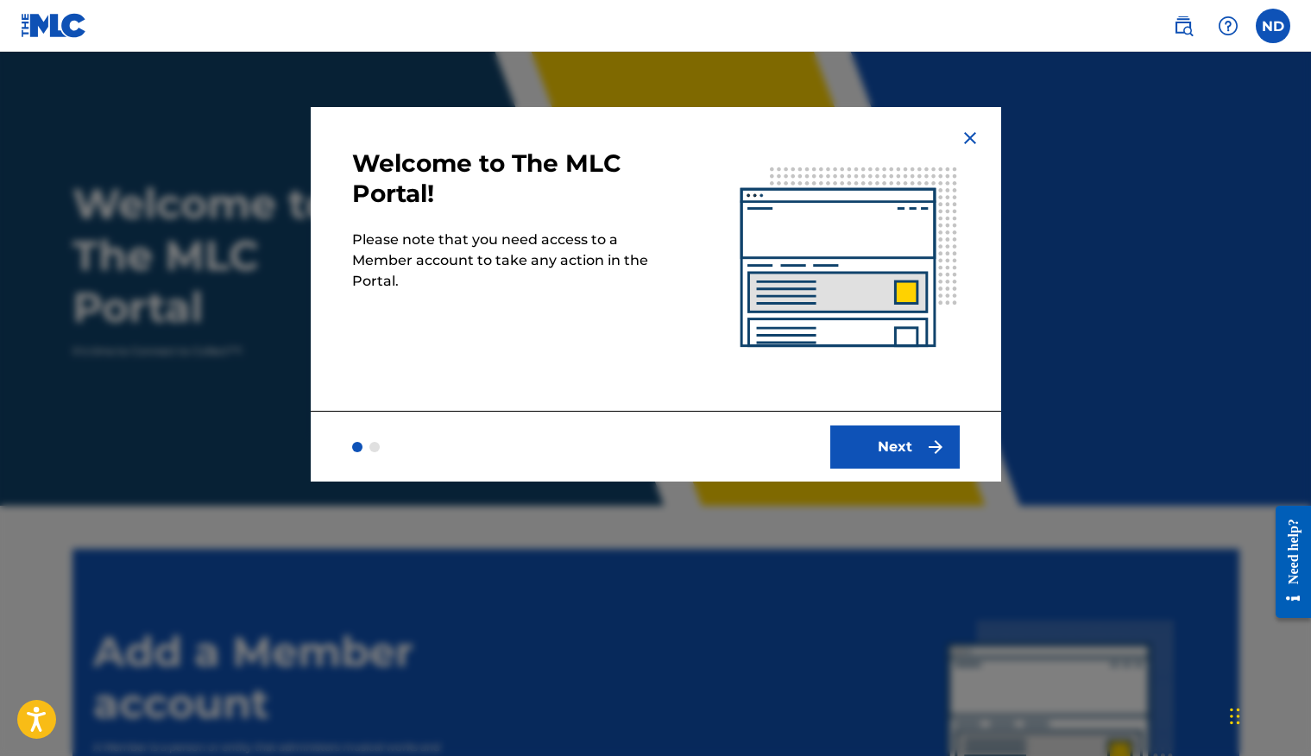
click at [884, 447] on button "Next" at bounding box center [894, 446] width 129 height 43
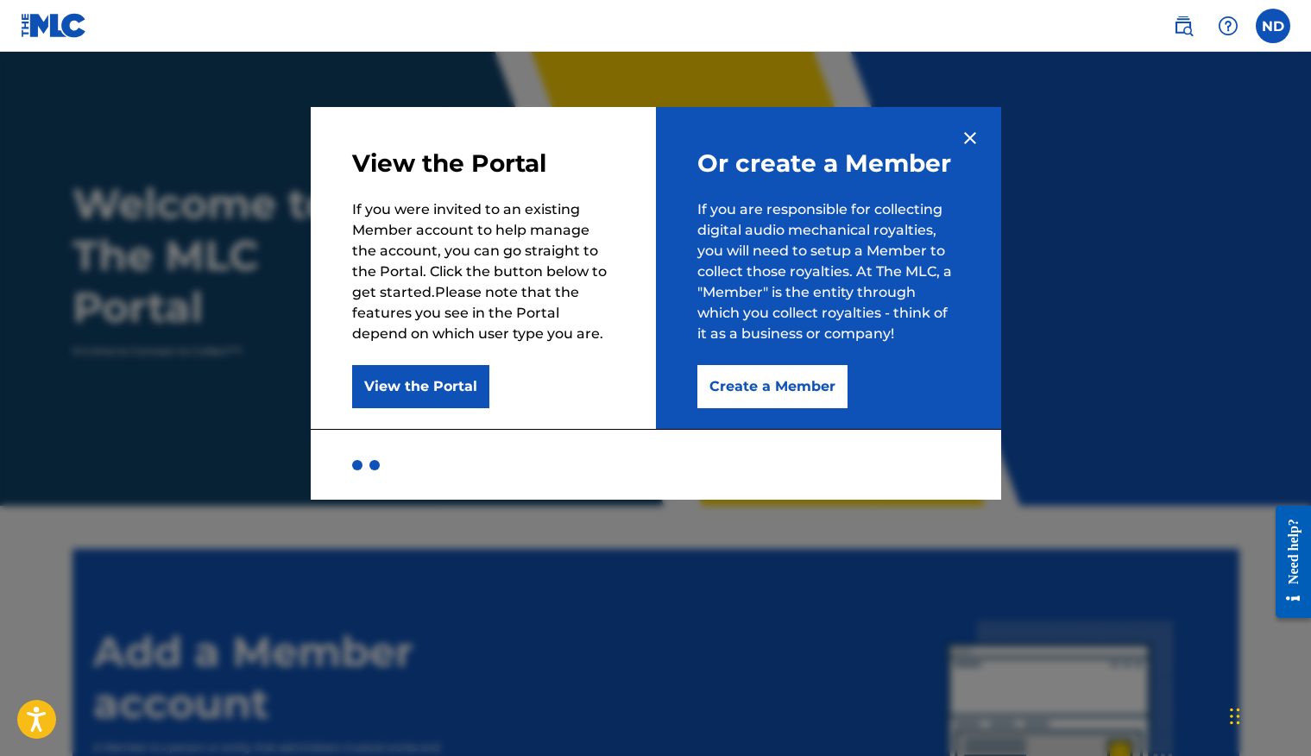
click at [783, 380] on button "Create a Member" at bounding box center [772, 386] width 150 height 43
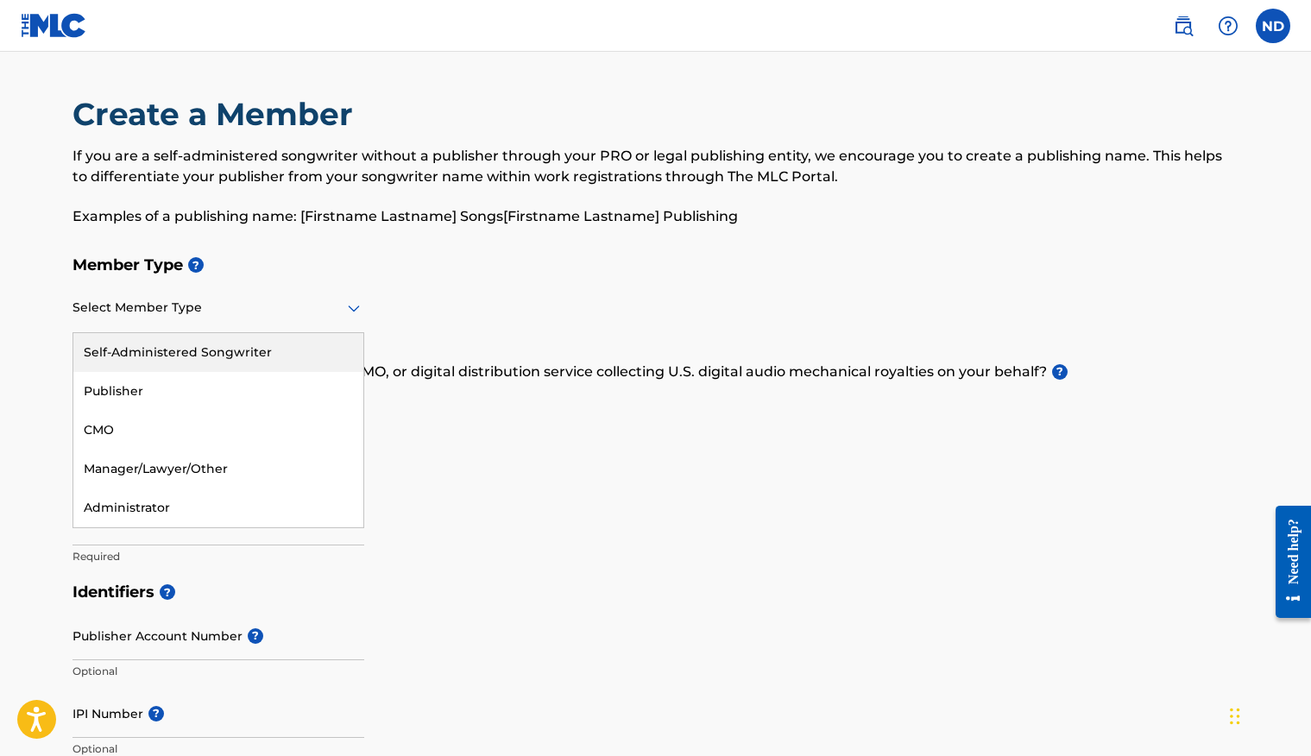
click at [223, 298] on div at bounding box center [218, 308] width 292 height 22
click at [242, 347] on div "Self-Administered Songwriter" at bounding box center [218, 352] width 290 height 39
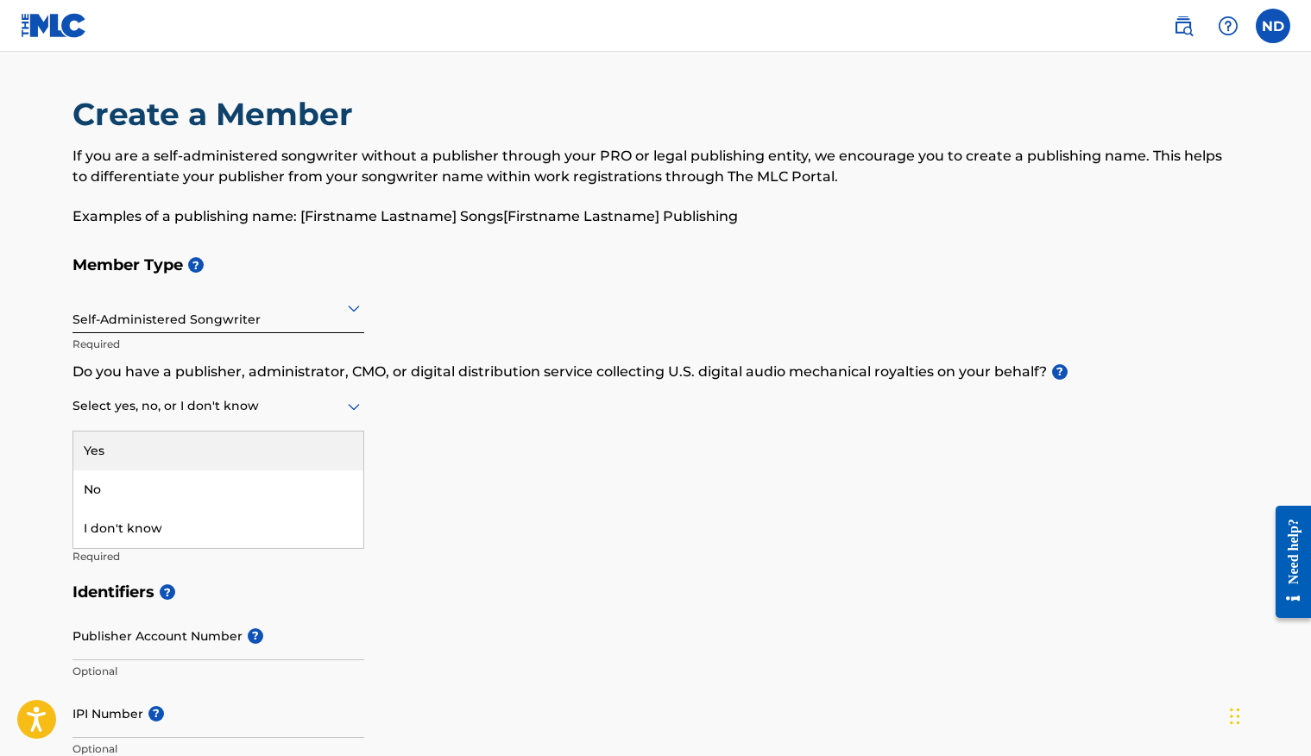
click at [269, 411] on div at bounding box center [218, 406] width 292 height 22
click at [269, 449] on div "Yes" at bounding box center [218, 450] width 290 height 39
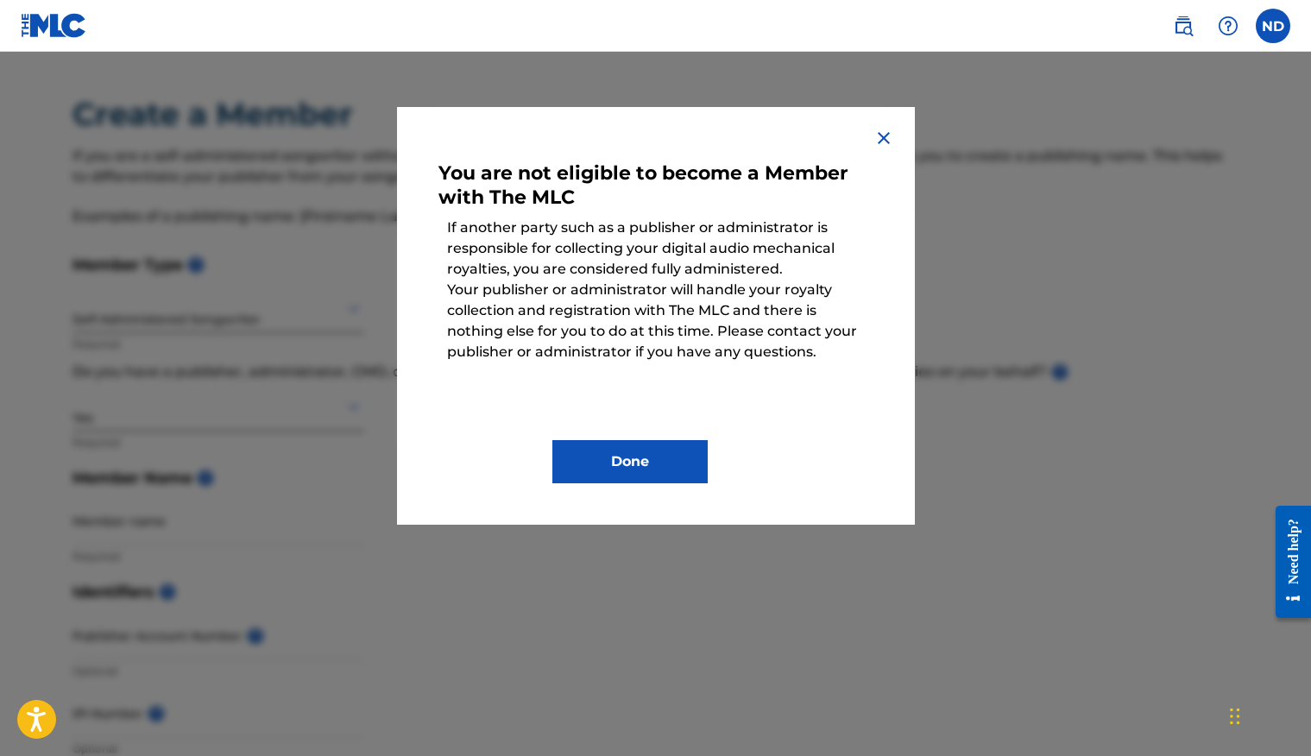
click at [879, 136] on img at bounding box center [883, 138] width 21 height 21
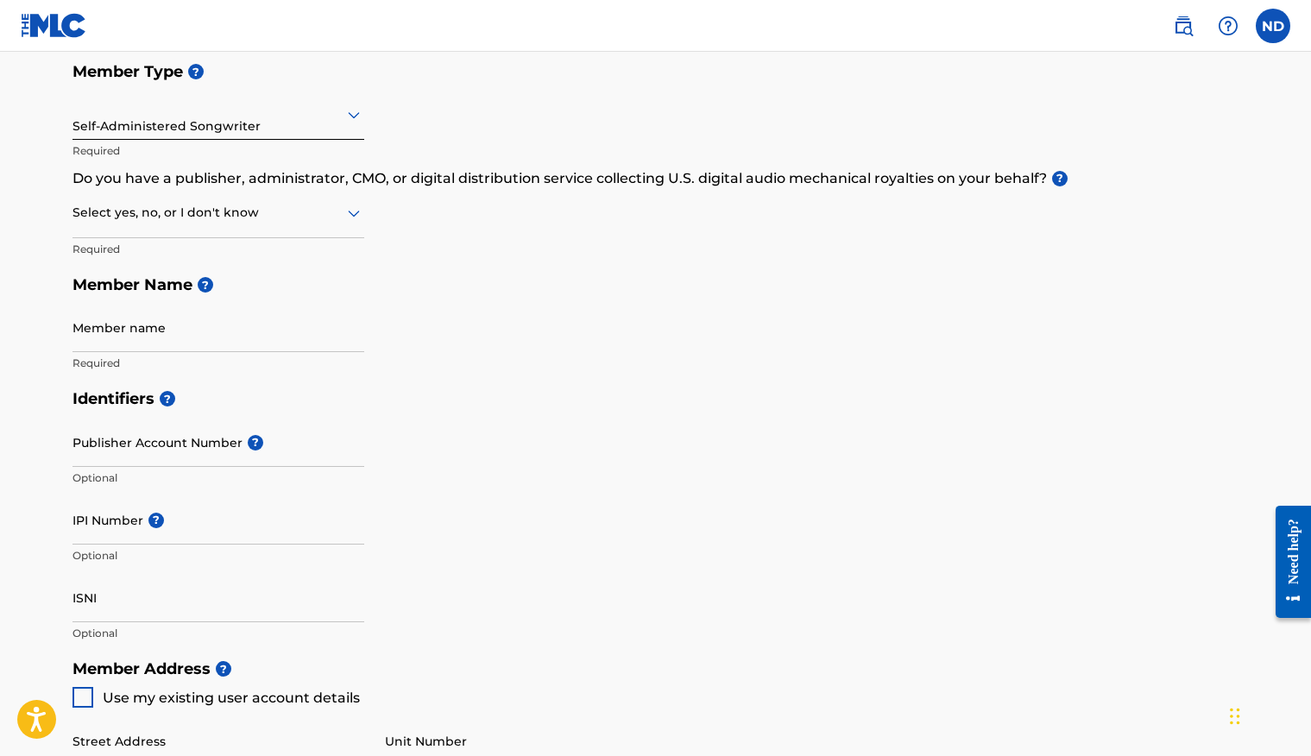
scroll to position [9, 0]
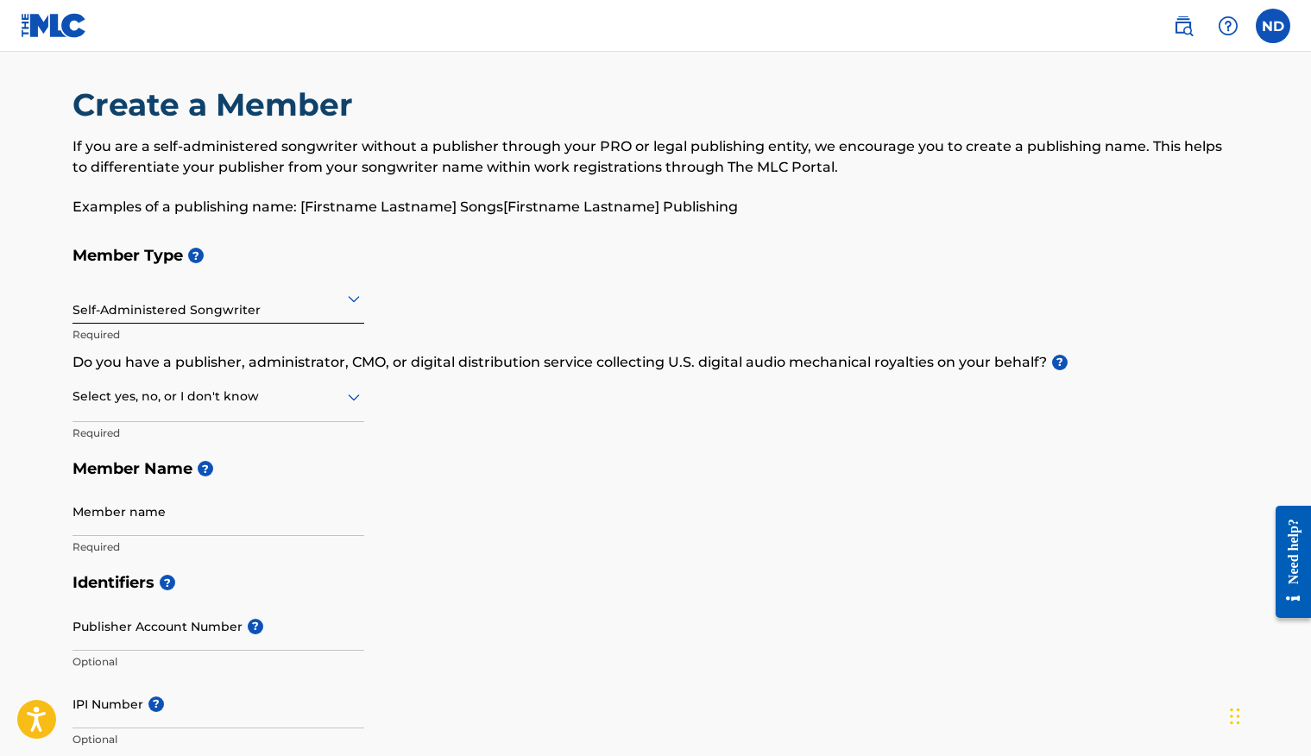
click at [252, 402] on div at bounding box center [218, 397] width 292 height 22
click at [239, 512] on div "I don't know" at bounding box center [218, 519] width 290 height 39
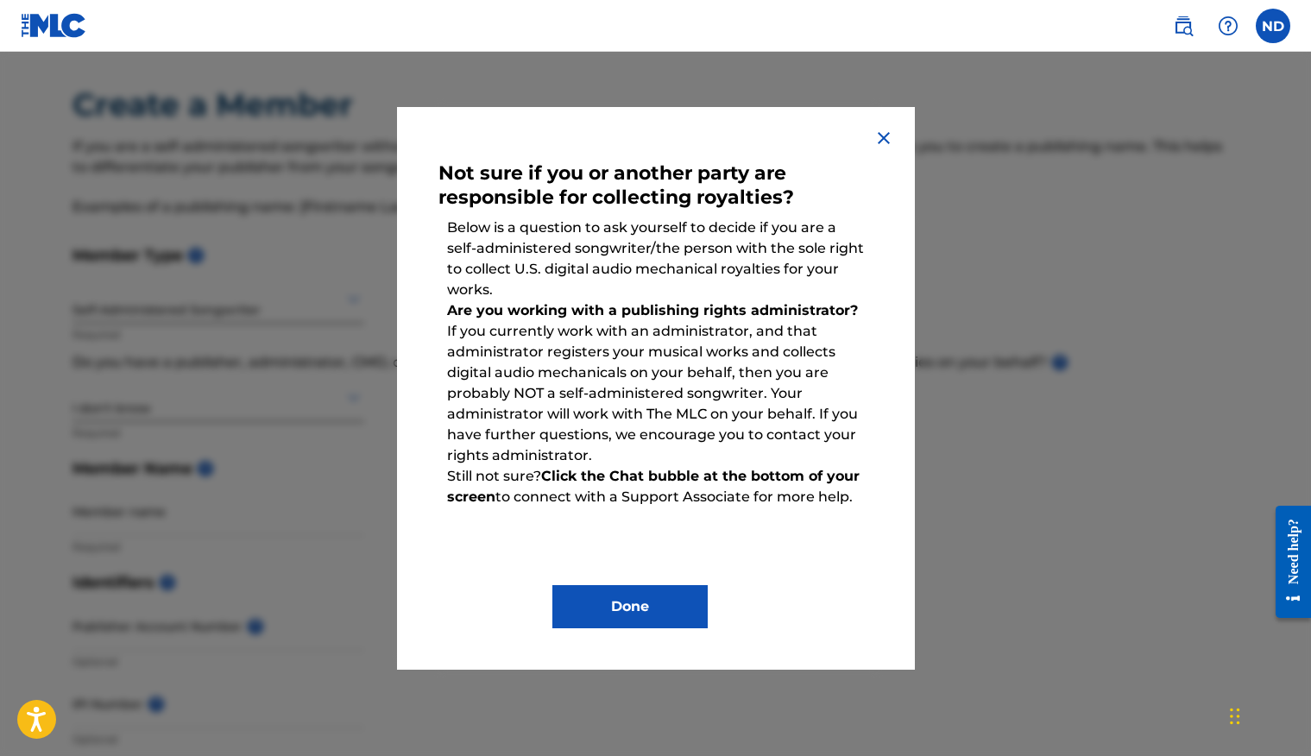
click at [882, 133] on img at bounding box center [883, 138] width 21 height 21
